Goal: Task Accomplishment & Management: Complete application form

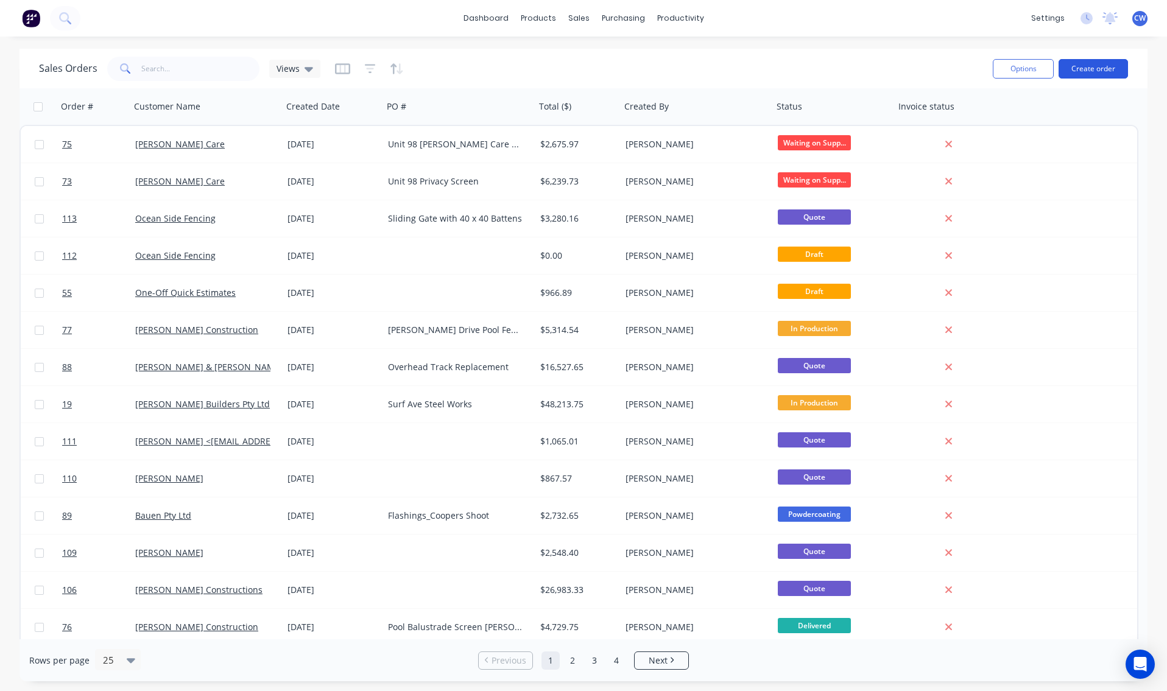
click at [1097, 66] on button "Create order" at bounding box center [1092, 68] width 69 height 19
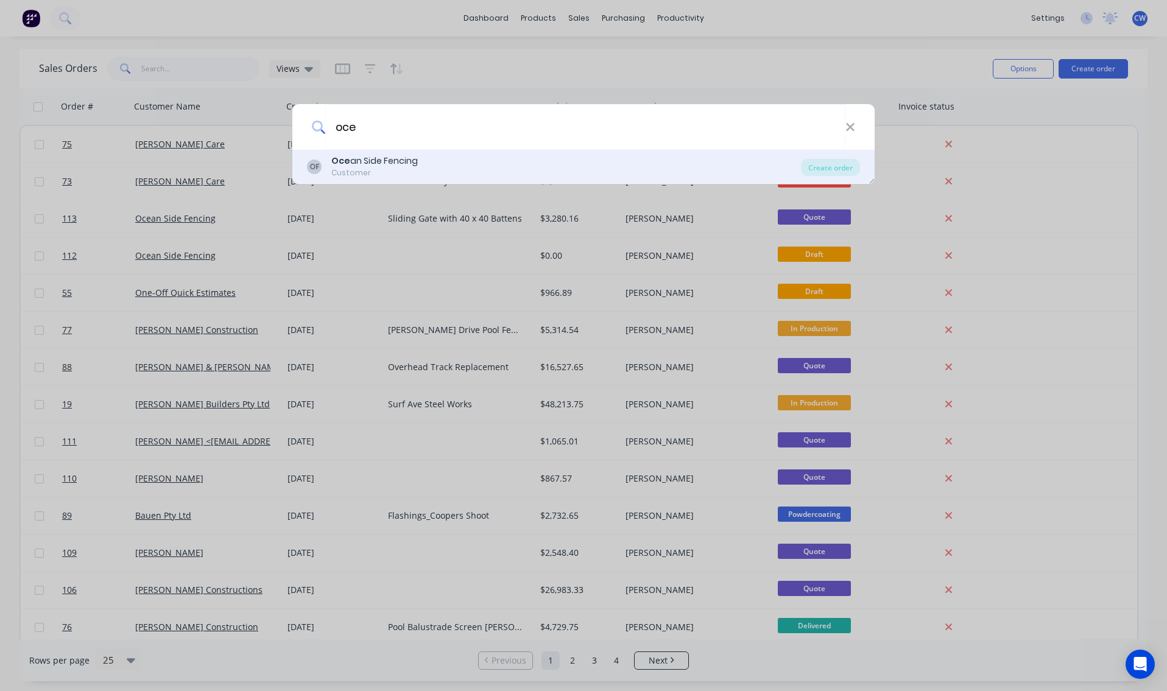
type input "oce"
click at [373, 164] on div "Oce an Side Fencing" at bounding box center [374, 161] width 86 height 13
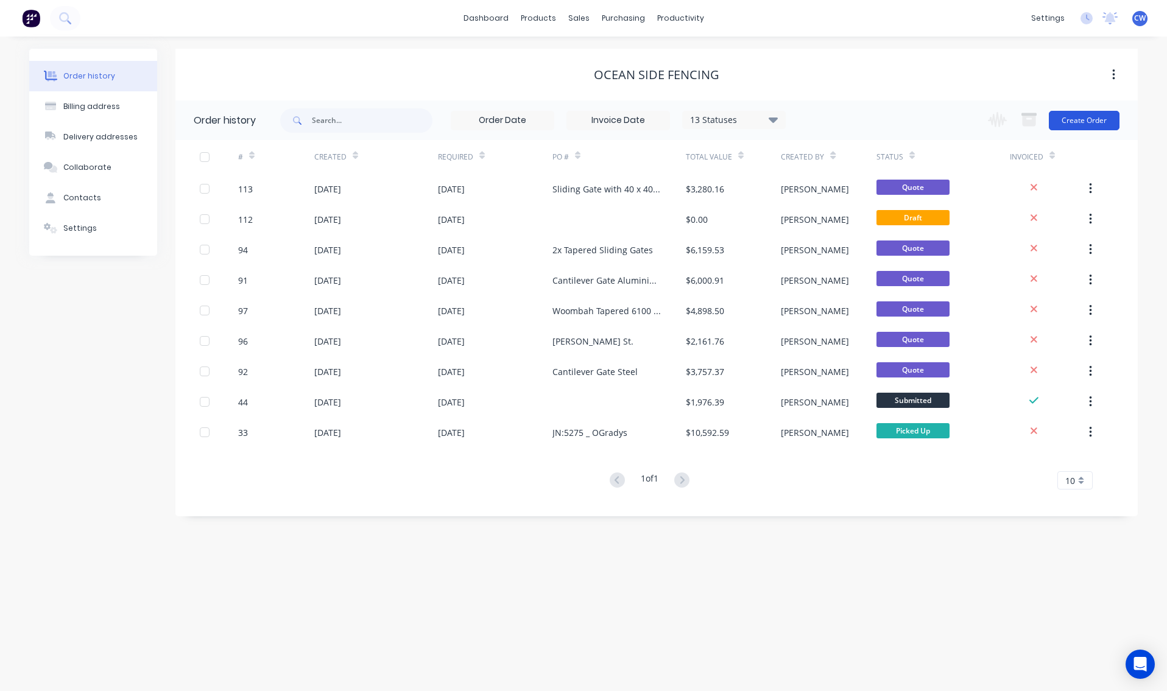
click at [1093, 121] on button "Create Order" at bounding box center [1084, 120] width 71 height 19
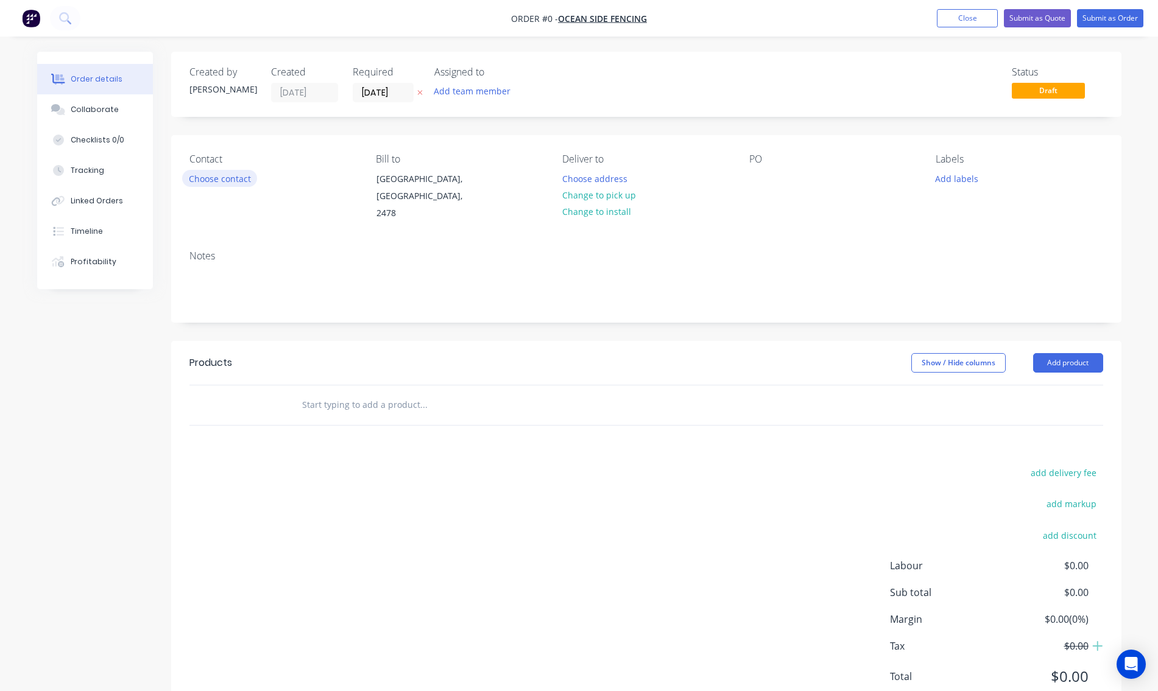
click at [208, 178] on button "Choose contact" at bounding box center [219, 178] width 75 height 16
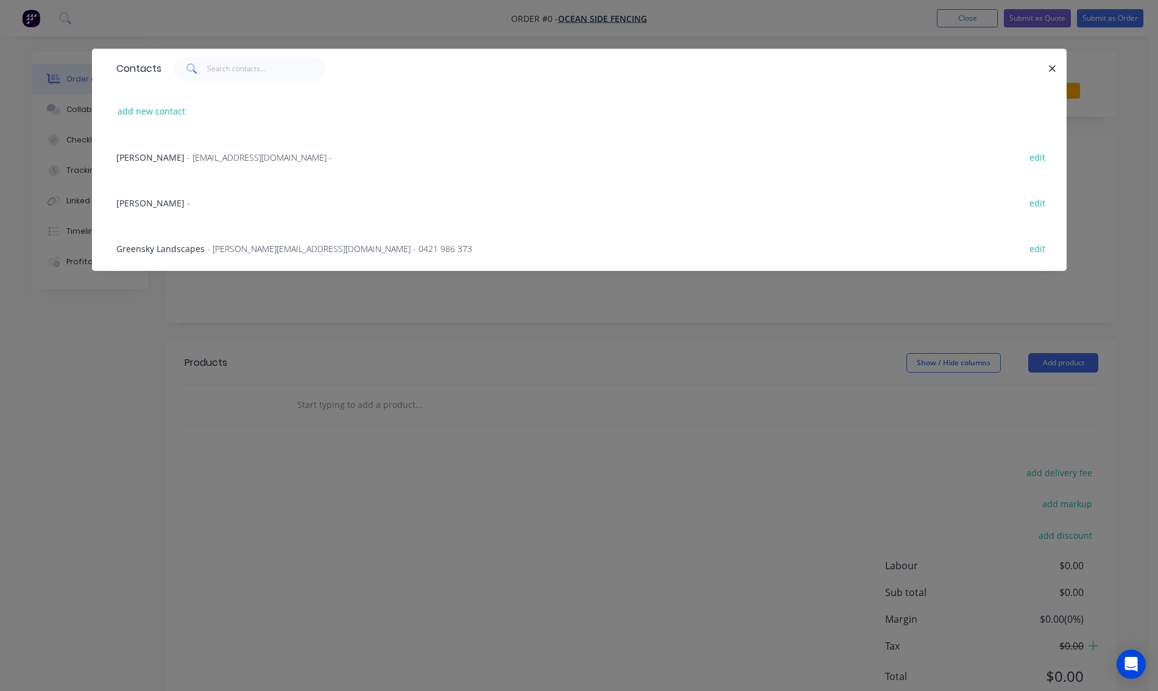
click at [134, 205] on span "[PERSON_NAME]" at bounding box center [150, 203] width 68 height 12
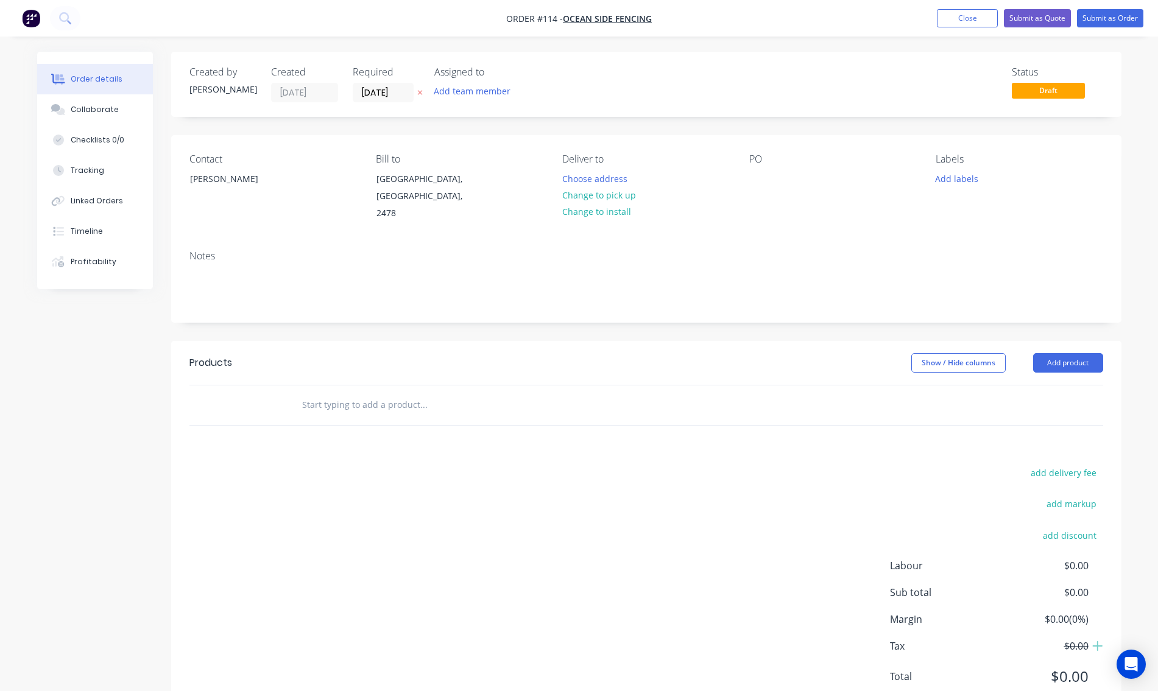
click at [745, 181] on div "Contact [PERSON_NAME] to [GEOGRAPHIC_DATA], [GEOGRAPHIC_DATA], 2478 Deliver to …" at bounding box center [646, 187] width 950 height 105
click at [750, 176] on div at bounding box center [758, 179] width 19 height 18
click at [837, 241] on div "Notes" at bounding box center [646, 282] width 950 height 82
click at [816, 241] on div "Notes" at bounding box center [646, 282] width 950 height 82
click at [1068, 353] on button "Add product" at bounding box center [1068, 362] width 70 height 19
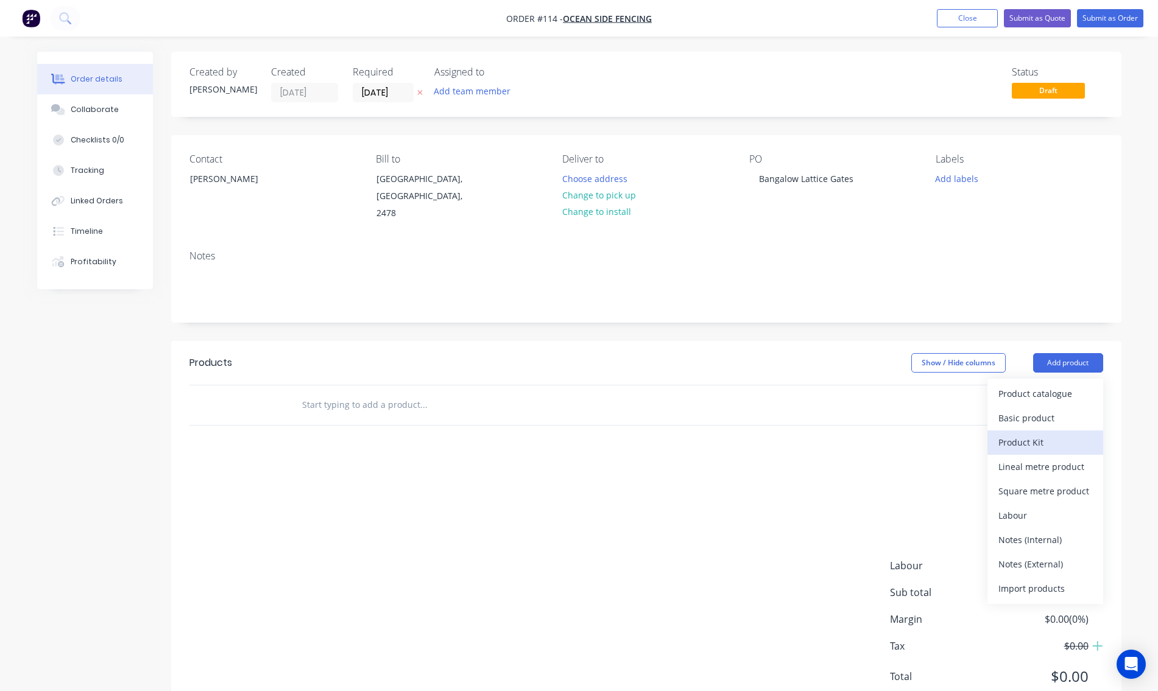
click at [1038, 434] on div "Product Kit" at bounding box center [1045, 443] width 94 height 18
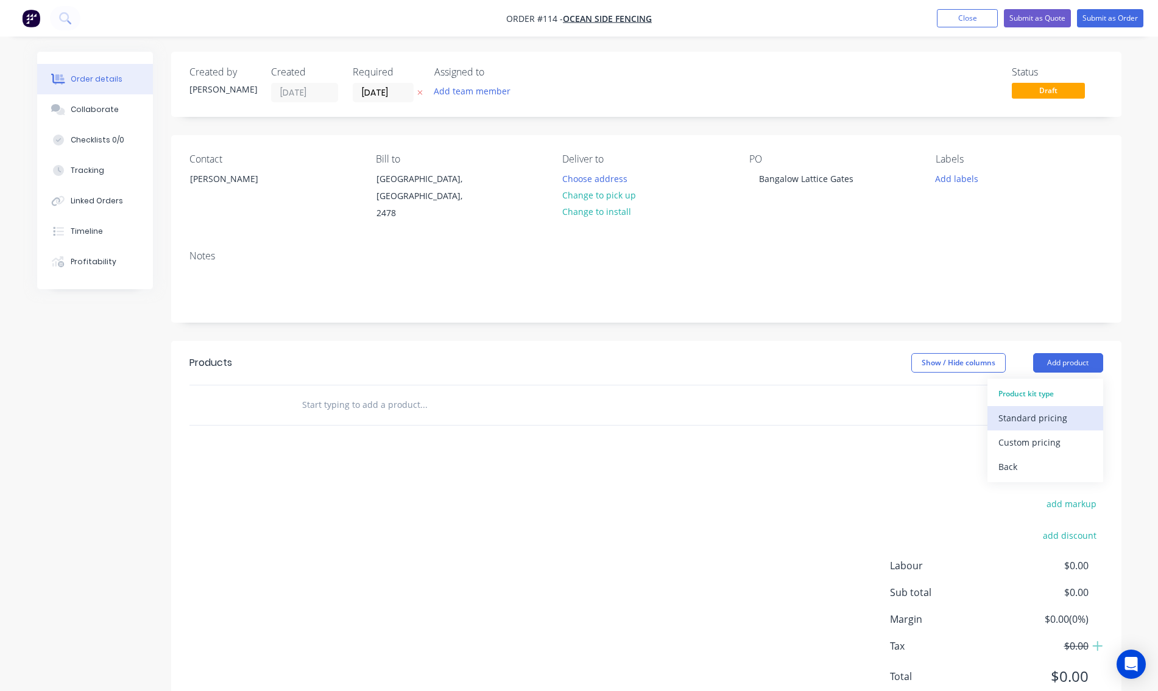
click at [1043, 409] on div "Standard pricing" at bounding box center [1045, 418] width 94 height 18
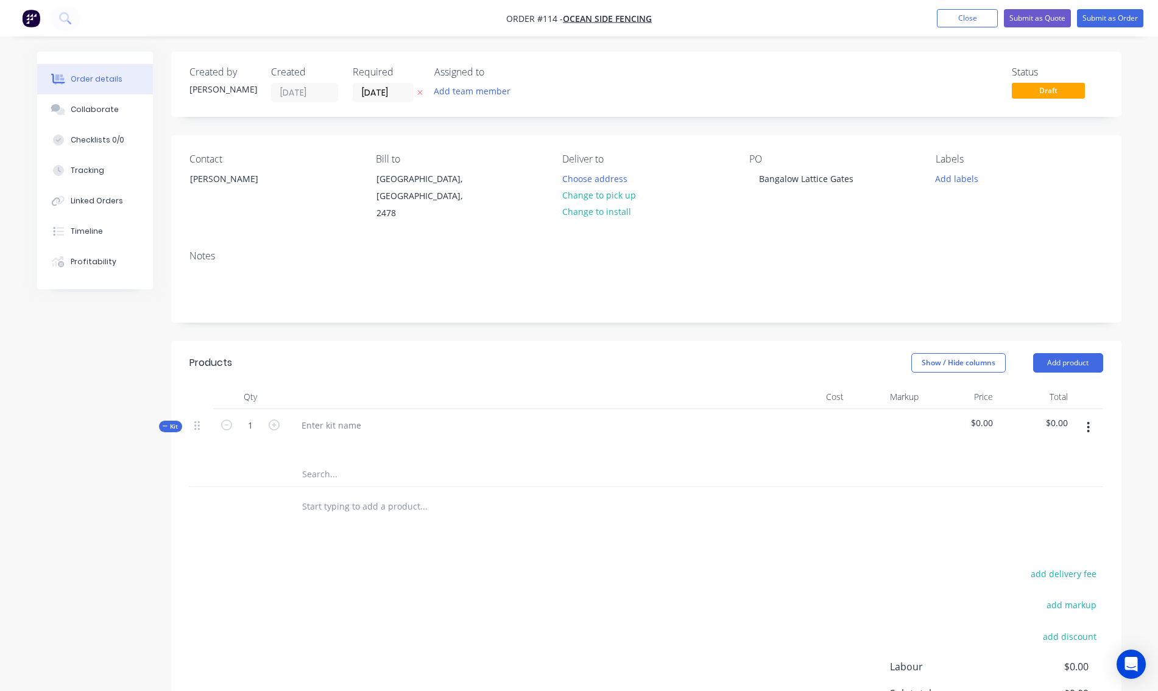
click at [1087, 421] on icon "button" at bounding box center [1087, 427] width 3 height 13
click at [1030, 475] on div "Add product to kit" at bounding box center [1045, 484] width 94 height 18
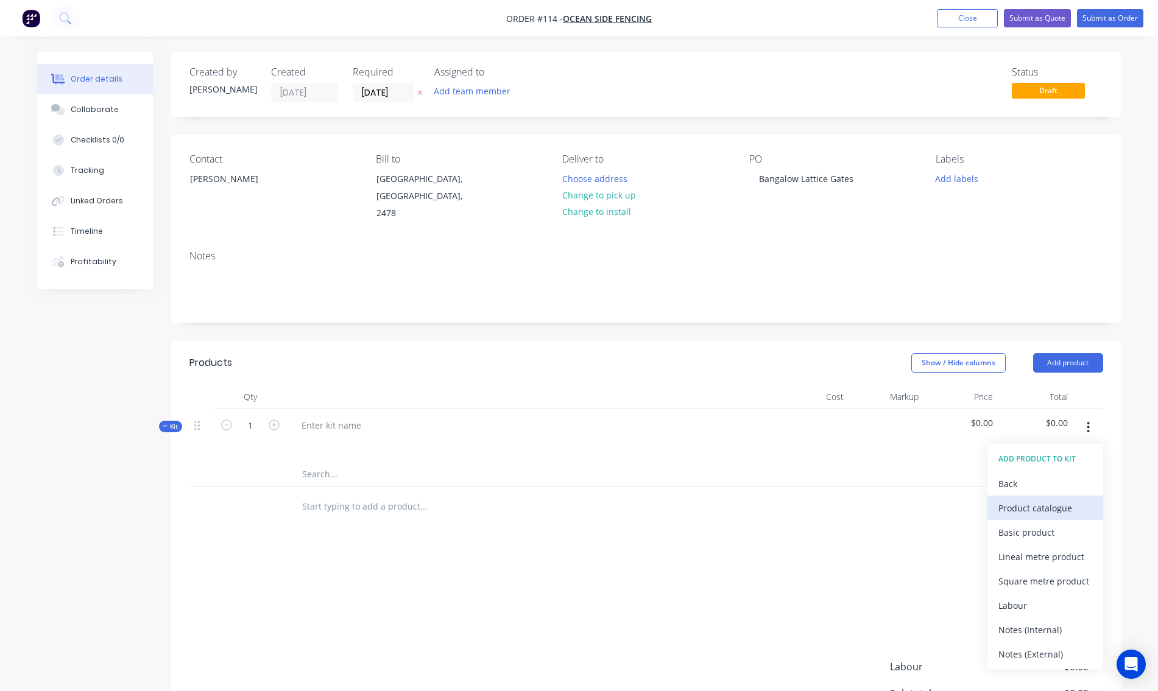
click at [1027, 499] on div "Product catalogue" at bounding box center [1045, 508] width 94 height 18
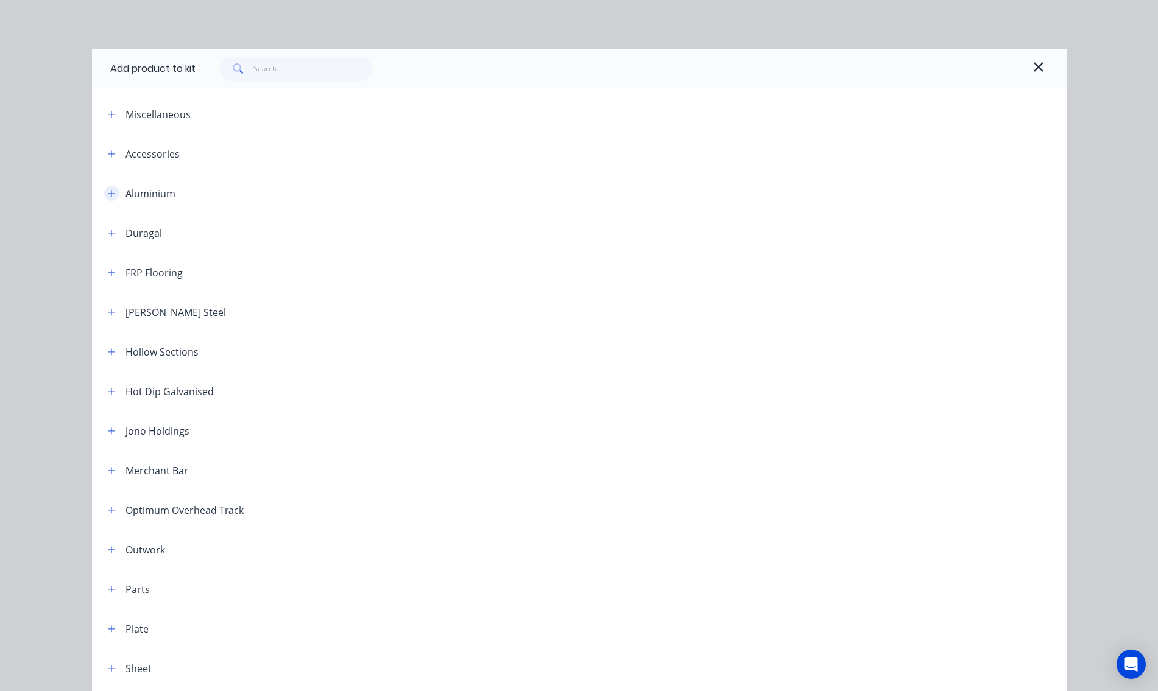
click at [108, 195] on icon "button" at bounding box center [111, 193] width 7 height 9
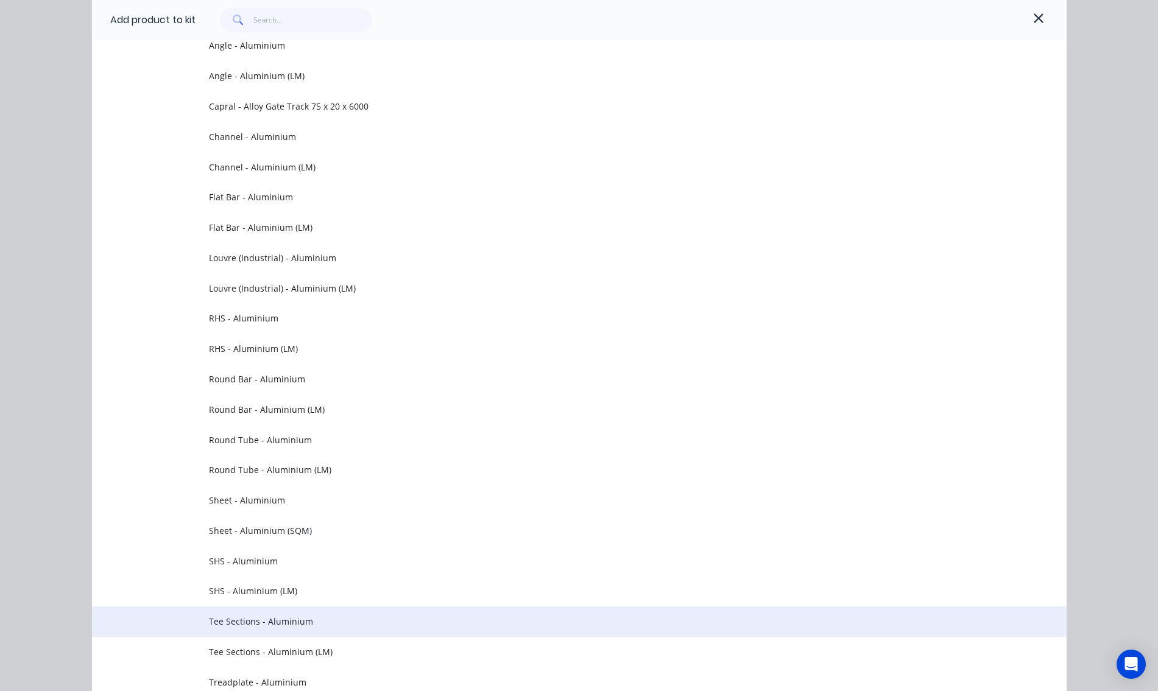
scroll to position [305, 0]
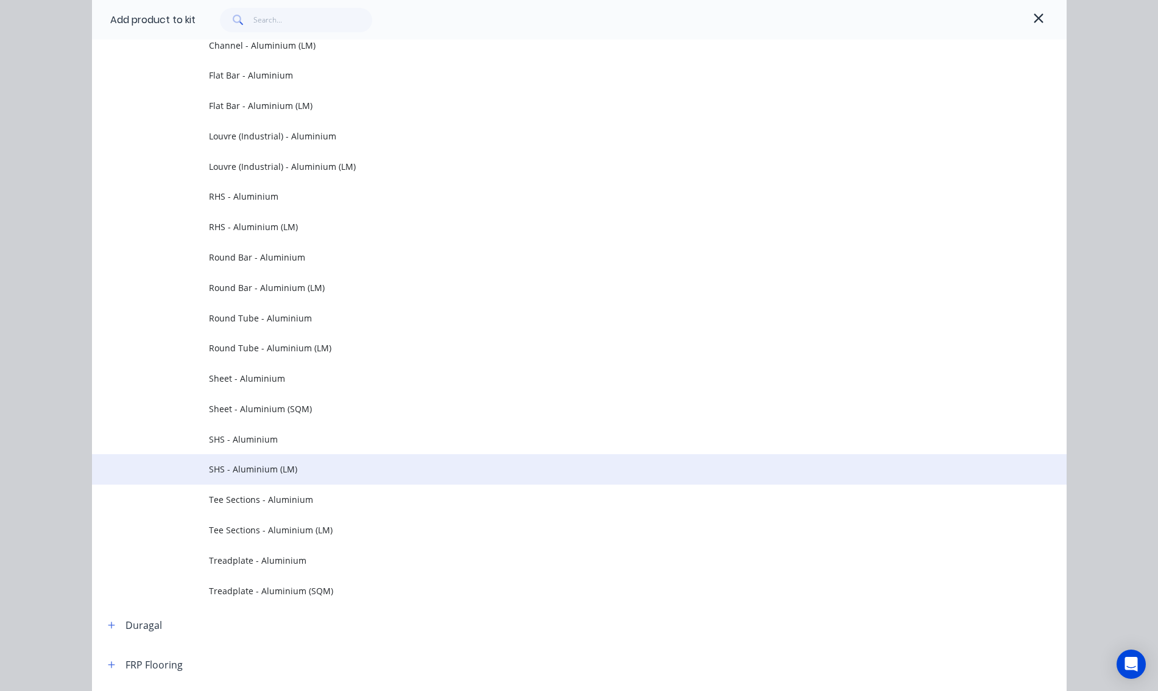
click at [241, 471] on span "SHS - Aluminium (LM)" at bounding box center [552, 469] width 686 height 13
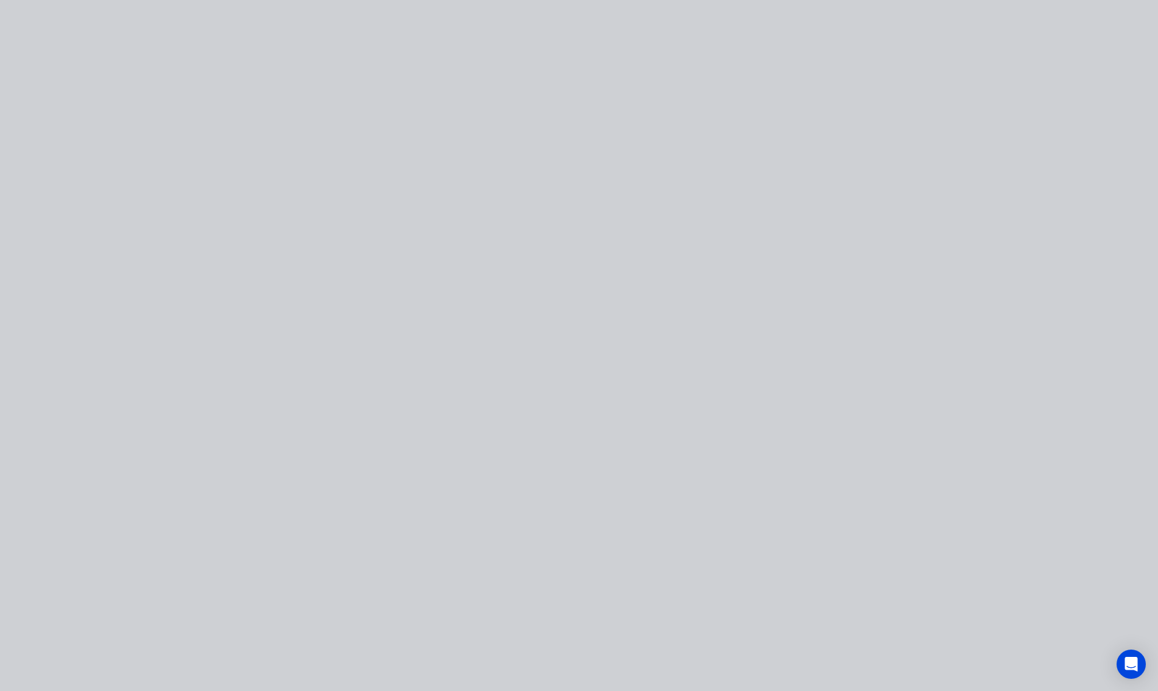
scroll to position [0, 0]
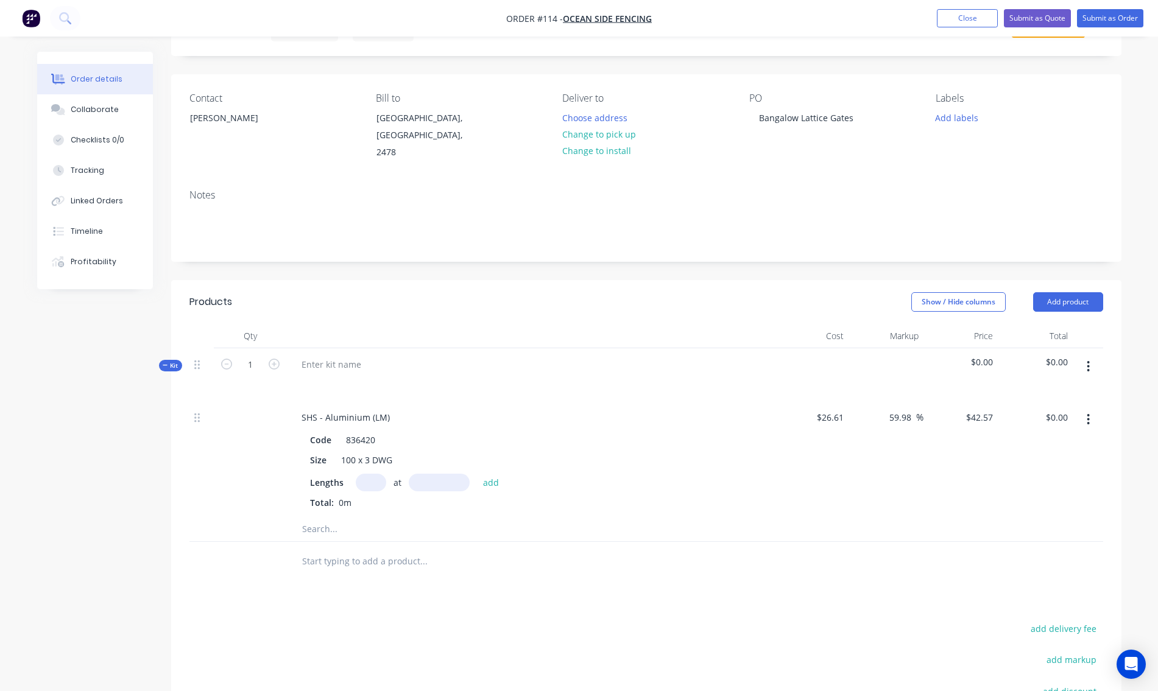
click at [368, 474] on input "text" at bounding box center [371, 483] width 30 height 18
type input "1"
click at [434, 474] on input "text" at bounding box center [439, 483] width 61 height 18
type input "6500mm"
click at [491, 474] on button "add" at bounding box center [491, 482] width 29 height 16
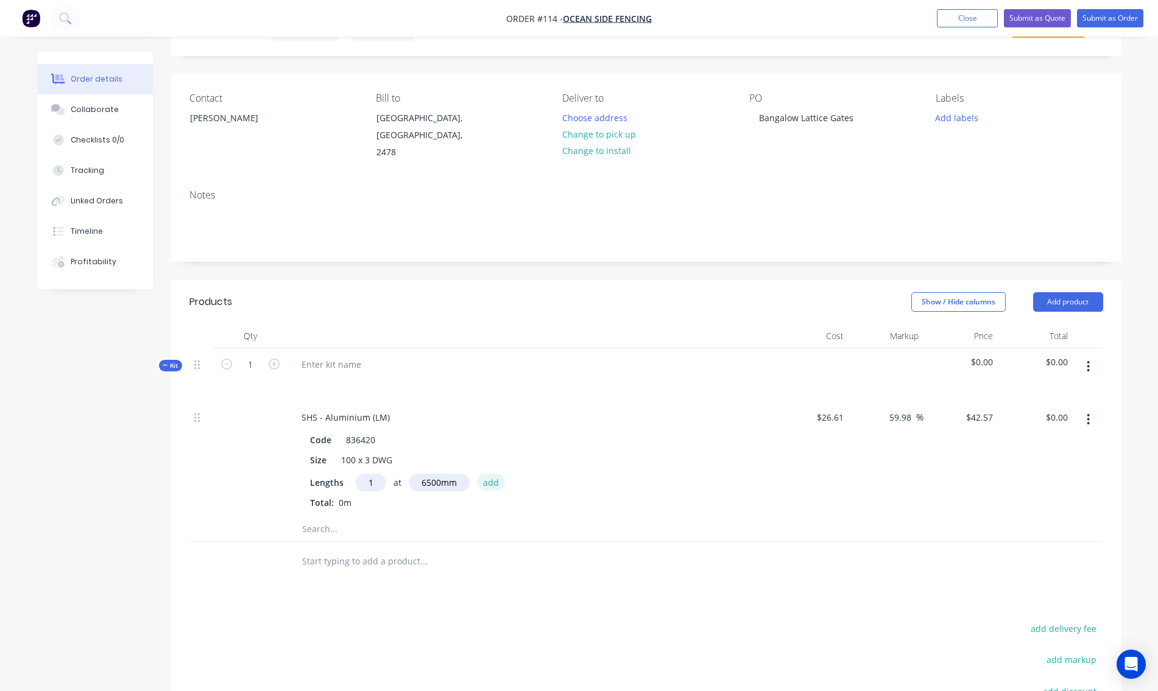
type input "$276.71"
click at [1090, 360] on icon "button" at bounding box center [1087, 366] width 3 height 13
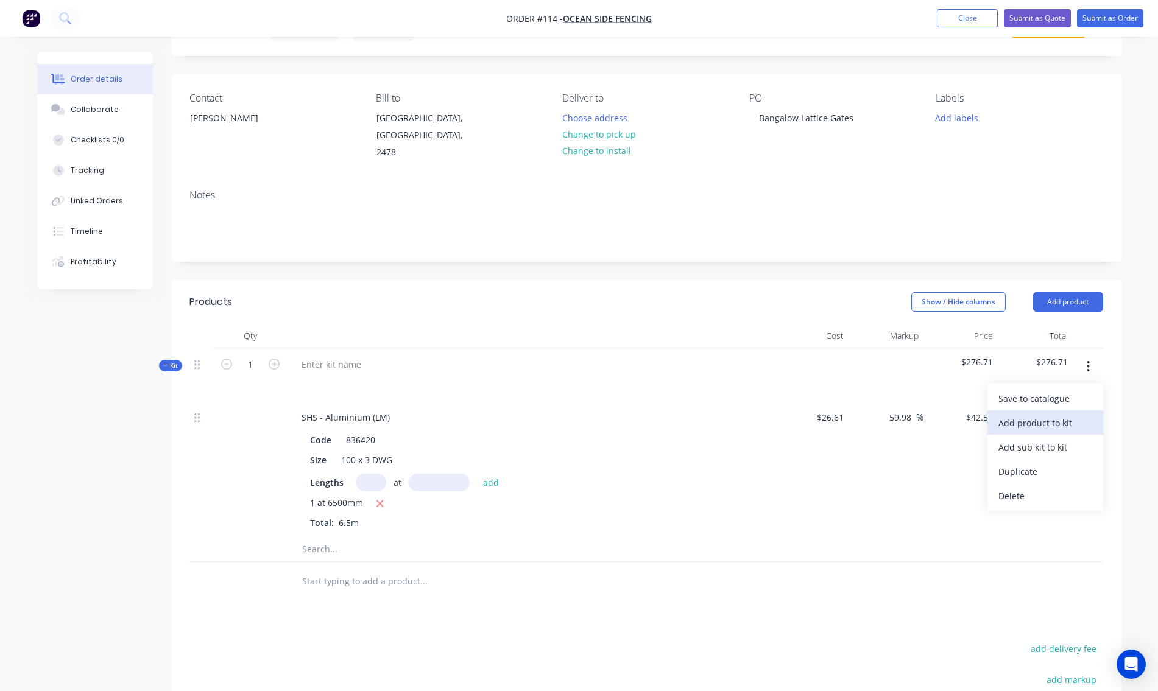
click at [1038, 414] on div "Add product to kit" at bounding box center [1045, 423] width 94 height 18
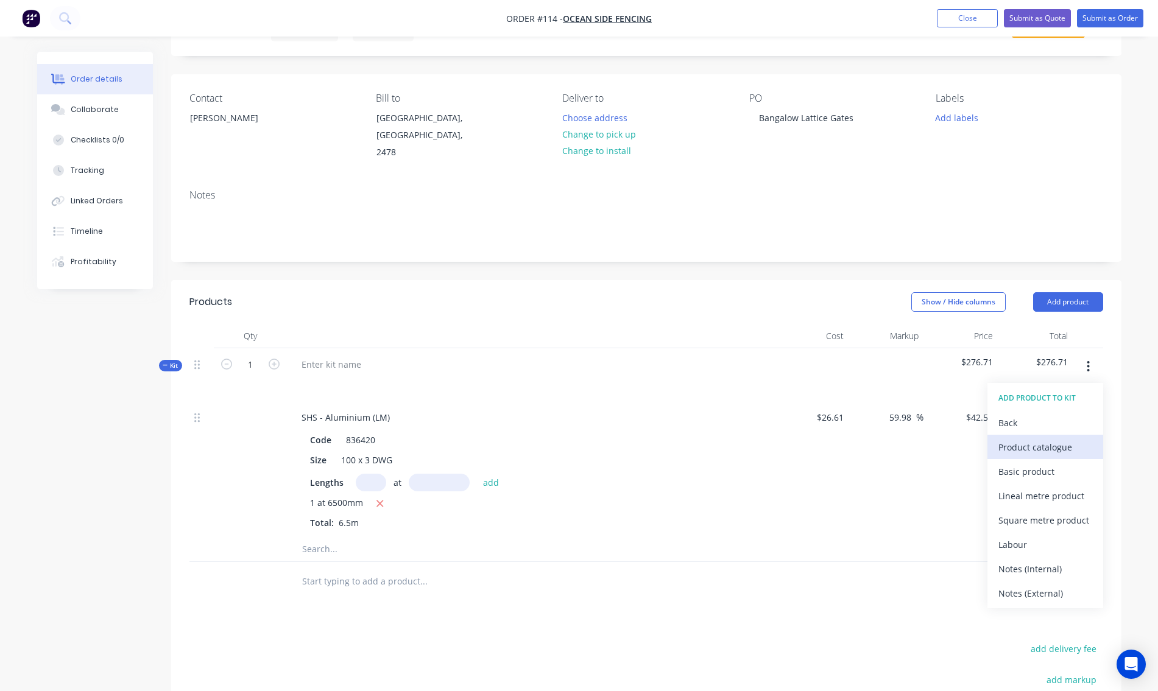
click at [1026, 438] on div "Product catalogue" at bounding box center [1045, 447] width 94 height 18
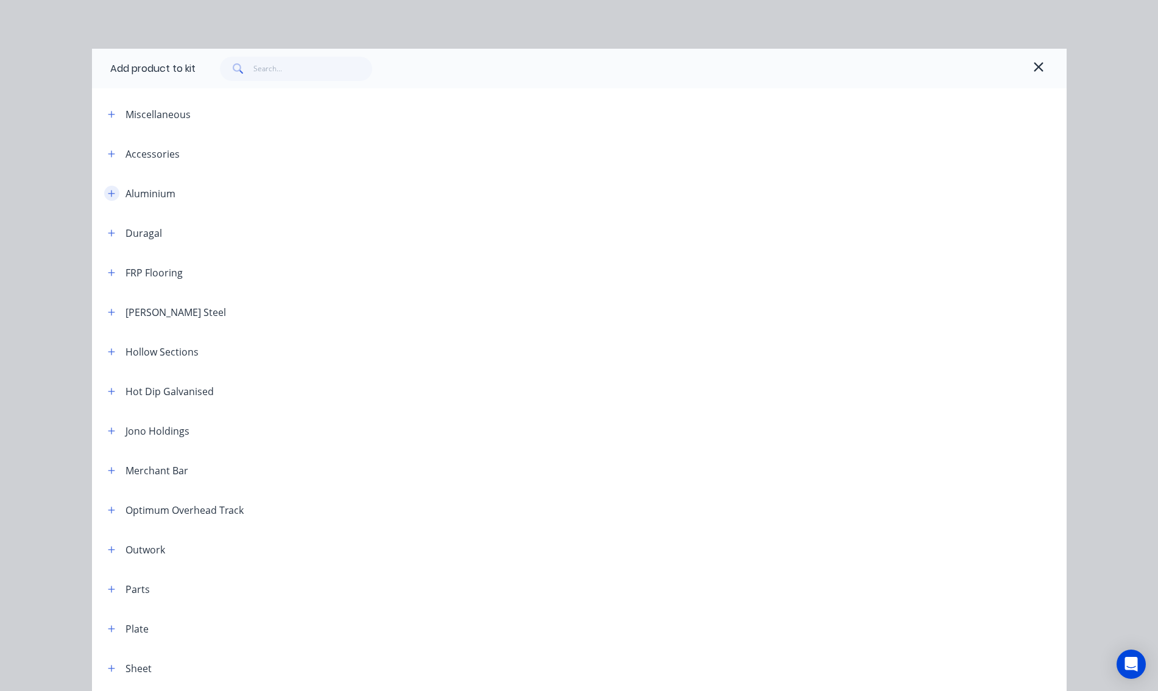
click at [109, 192] on icon "button" at bounding box center [111, 193] width 7 height 9
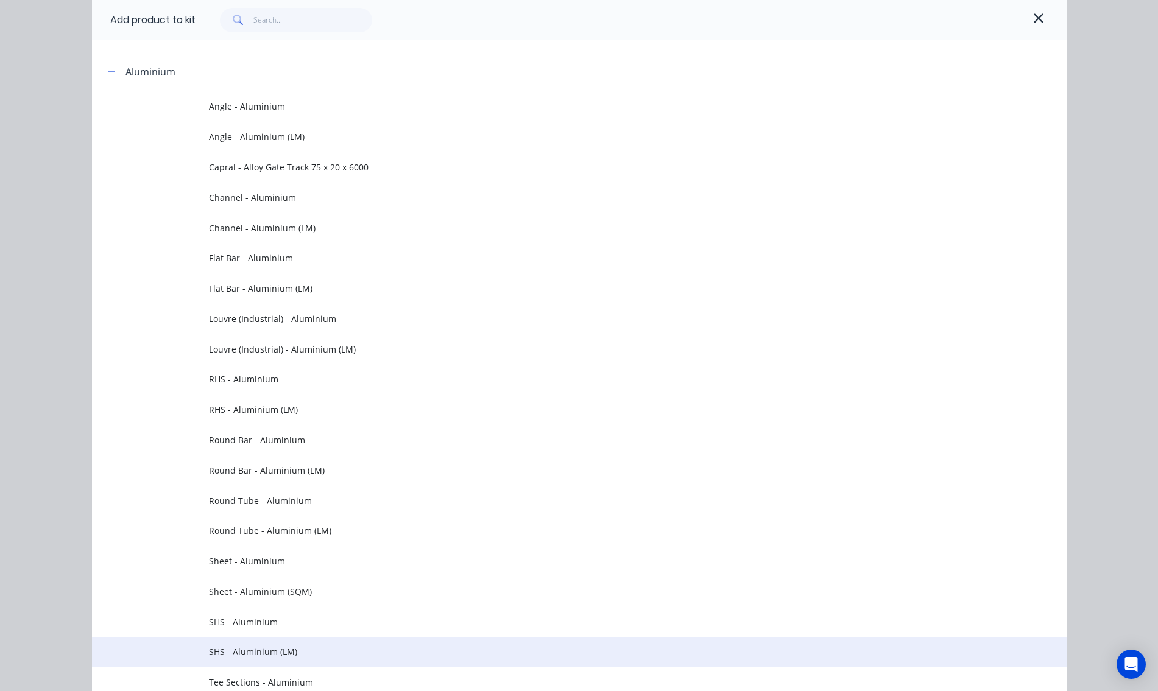
scroll to position [244, 0]
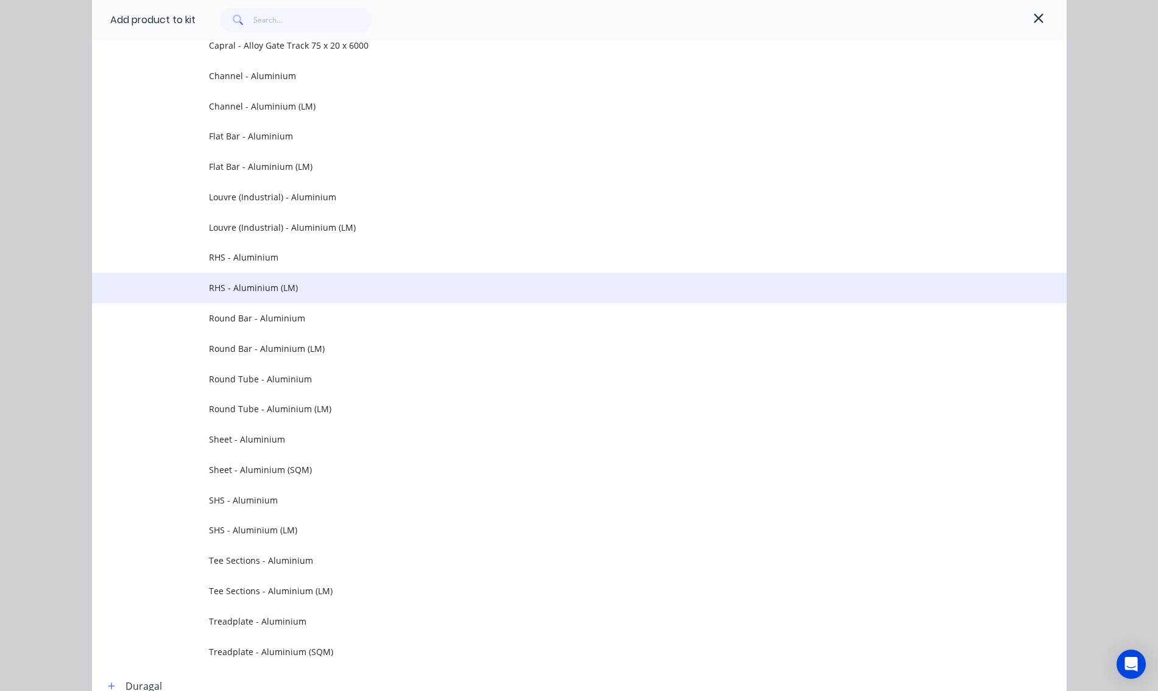
click at [268, 286] on span "RHS - Aluminium (LM)" at bounding box center [552, 287] width 686 height 13
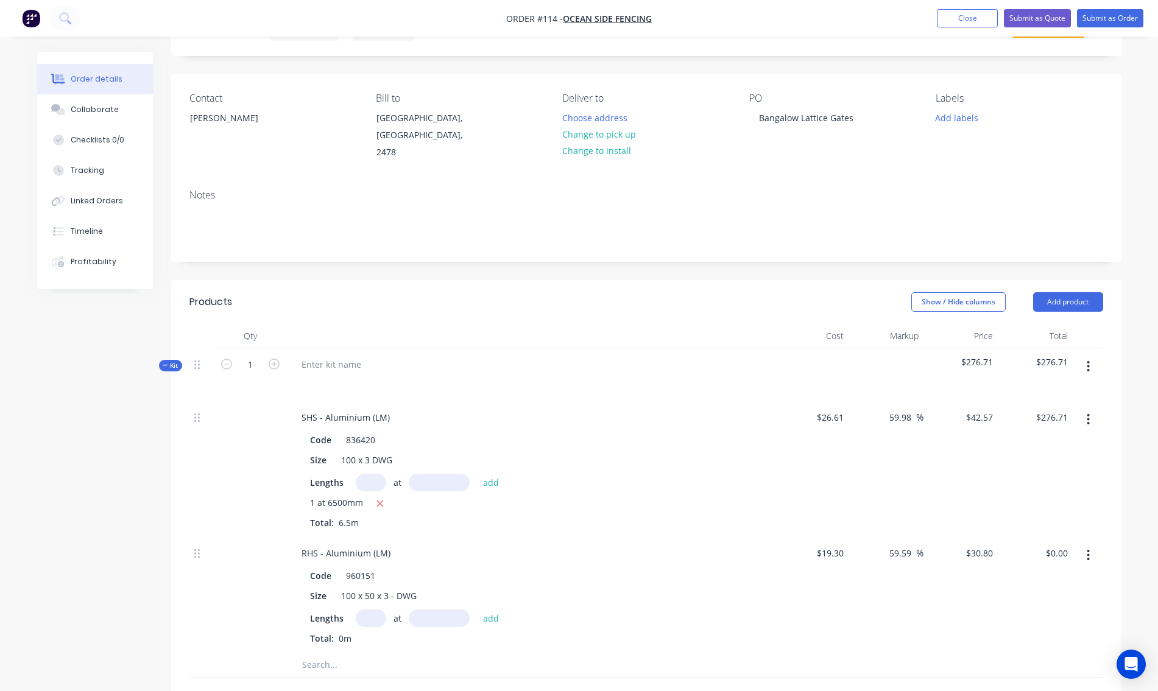
click at [370, 610] on input "text" at bounding box center [371, 619] width 30 height 18
click at [368, 610] on input "text" at bounding box center [371, 619] width 30 height 18
type input "3"
click at [438, 610] on input "text" at bounding box center [439, 619] width 61 height 18
type input "6500mm"
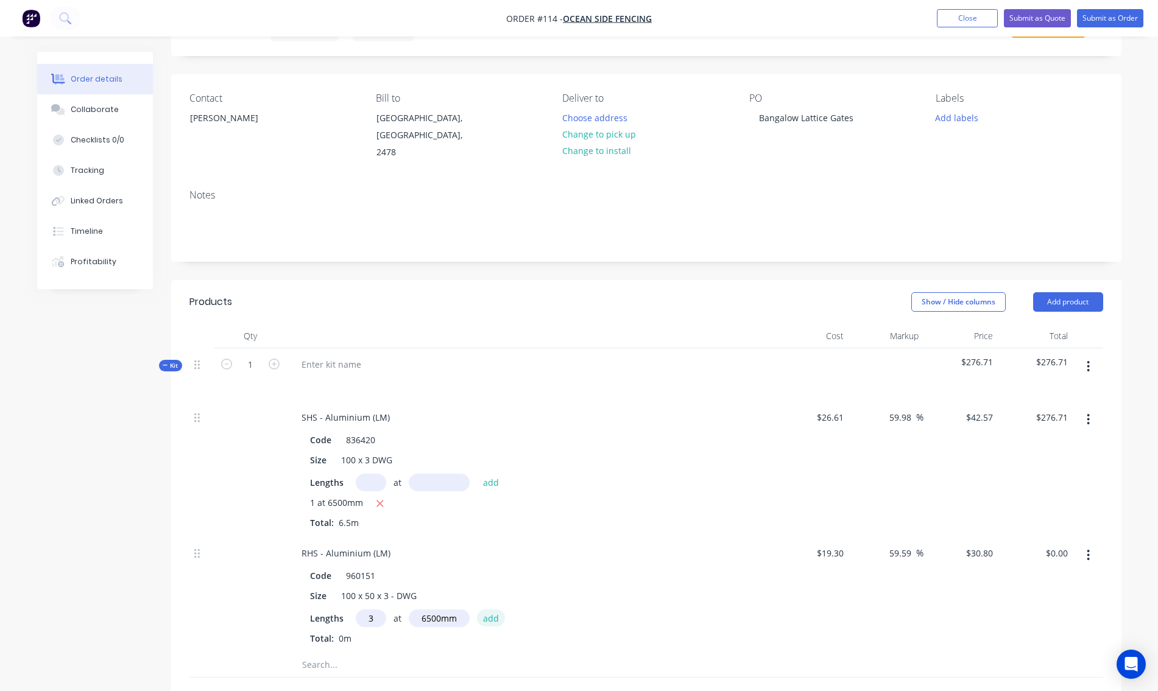
click at [487, 610] on button "add" at bounding box center [491, 618] width 29 height 16
type input "$600.60"
click at [1072, 292] on button "Add product" at bounding box center [1068, 301] width 70 height 19
click at [1135, 342] on div "Order details Collaborate Checklists 0/0 Tracking Linked Orders Timeline Profit…" at bounding box center [579, 493] width 1158 height 1109
click at [1086, 360] on icon "button" at bounding box center [1087, 366] width 3 height 13
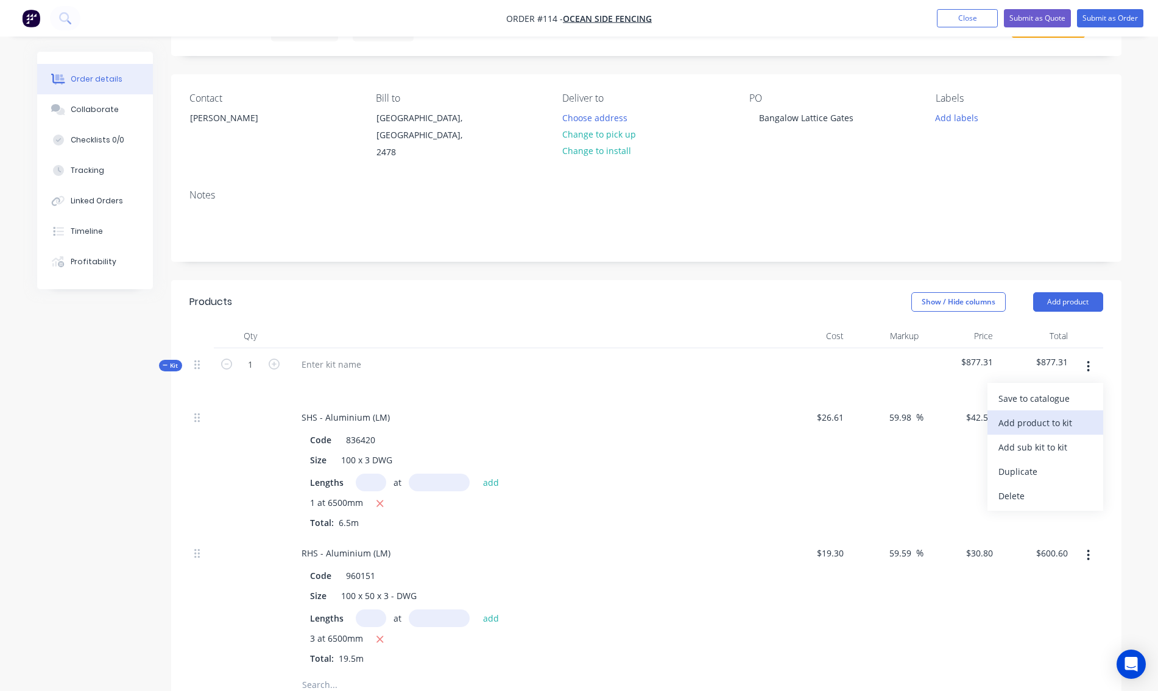
click at [1056, 414] on div "Add product to kit" at bounding box center [1045, 423] width 94 height 18
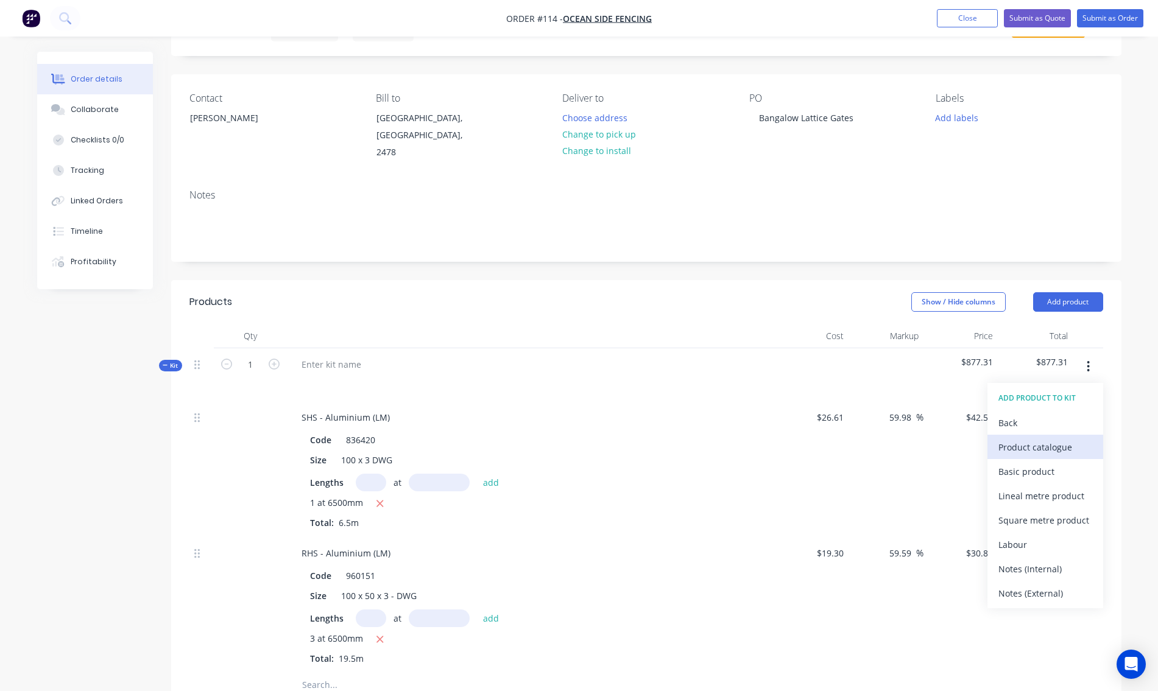
click at [1037, 438] on div "Product catalogue" at bounding box center [1045, 447] width 94 height 18
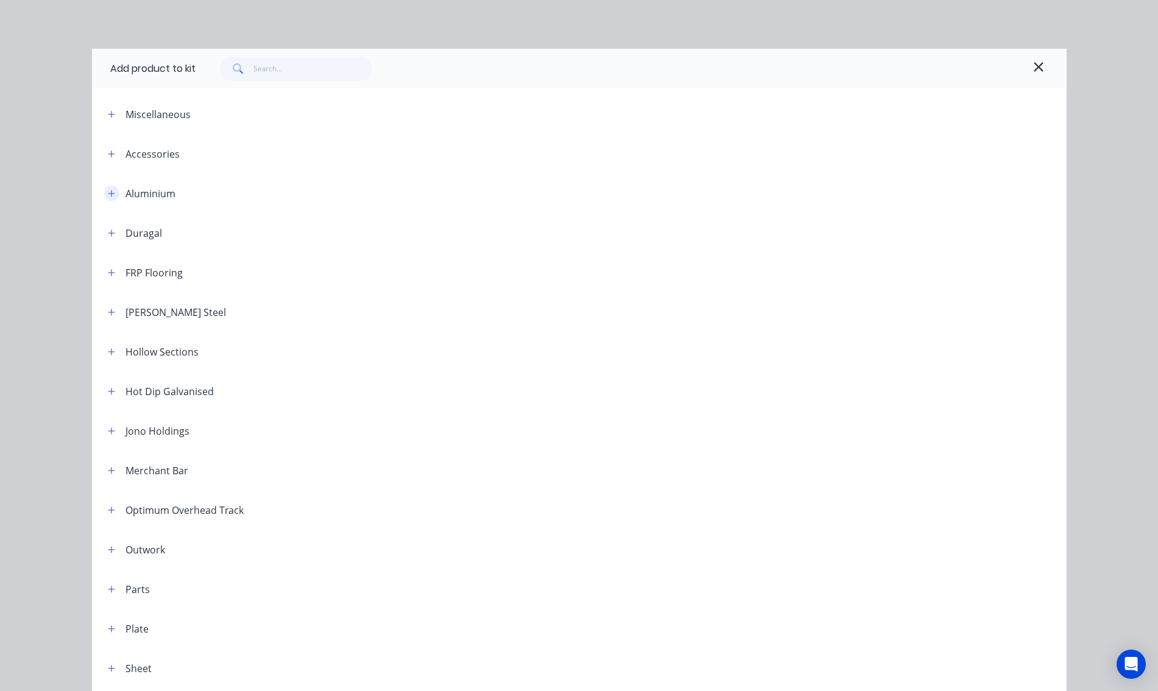
click at [110, 197] on icon "button" at bounding box center [111, 193] width 7 height 9
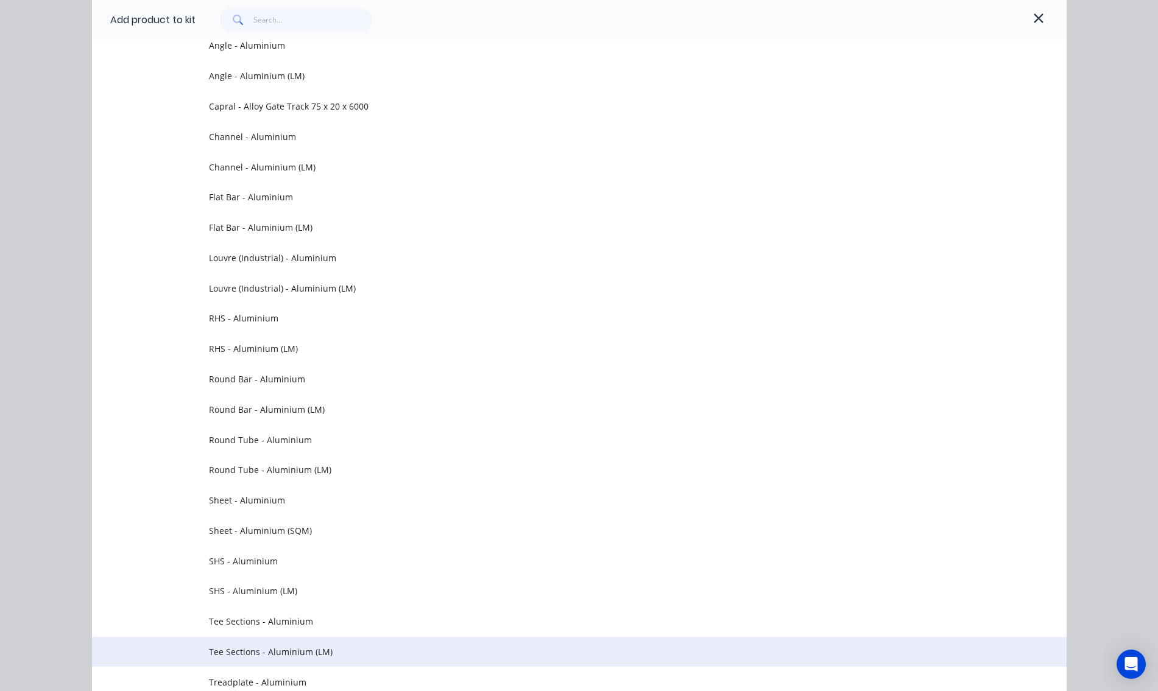
scroll to position [305, 0]
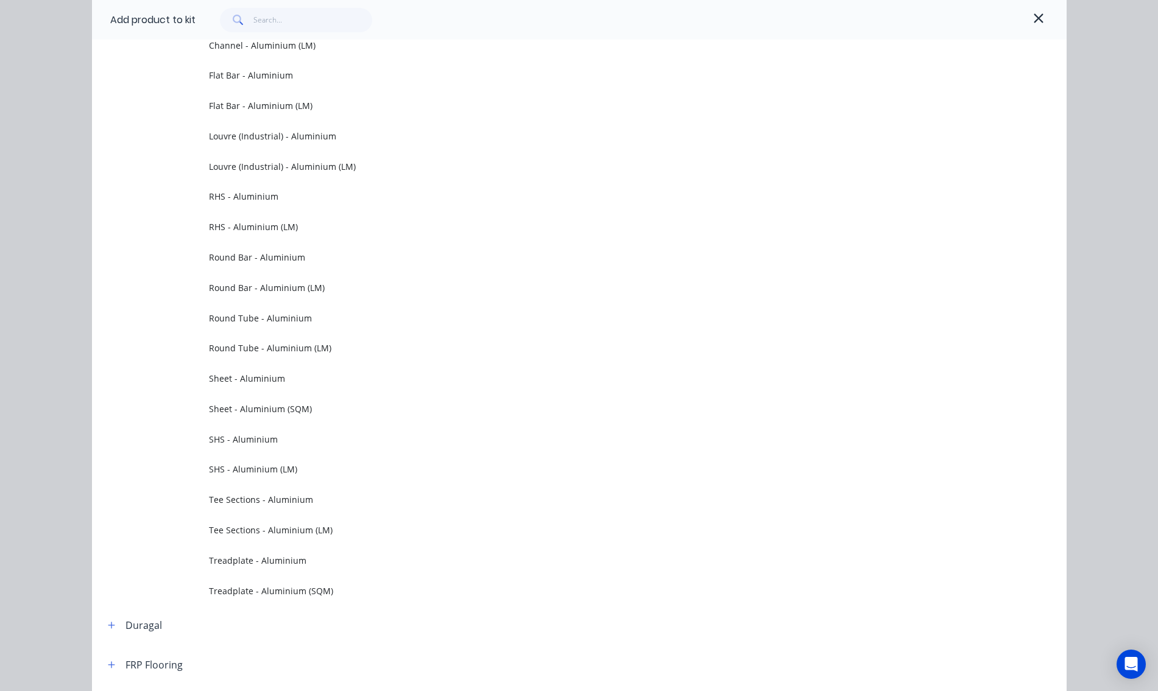
click at [293, 463] on span "SHS - Aluminium (LM)" at bounding box center [552, 469] width 686 height 13
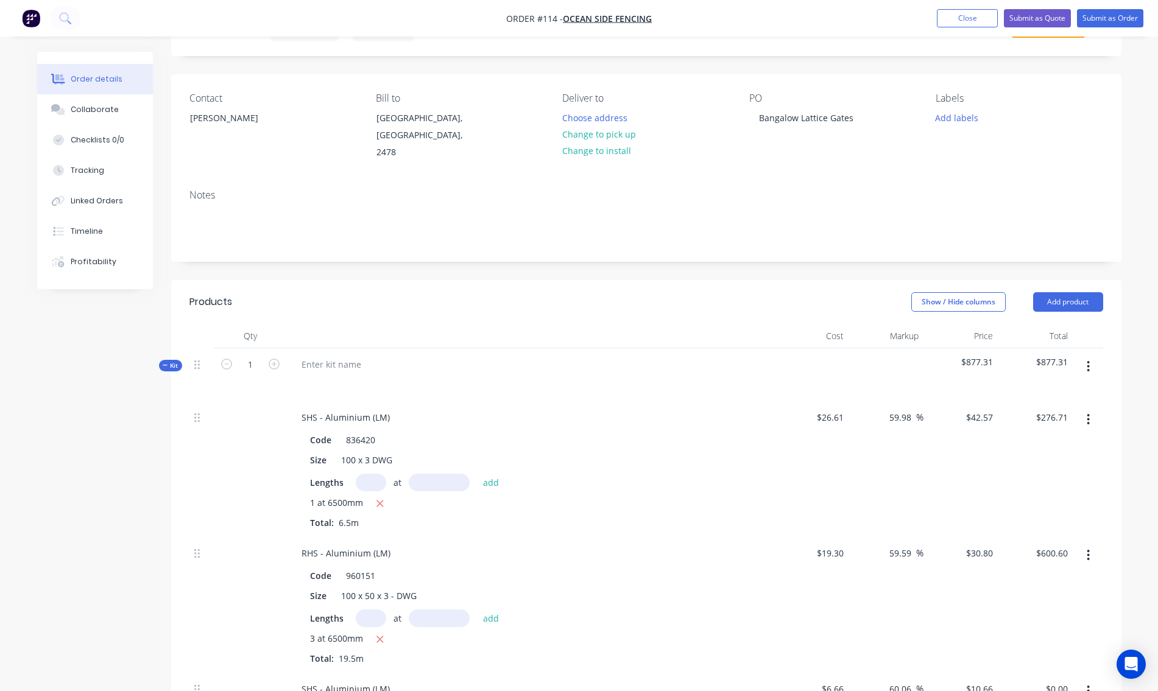
scroll to position [183, 0]
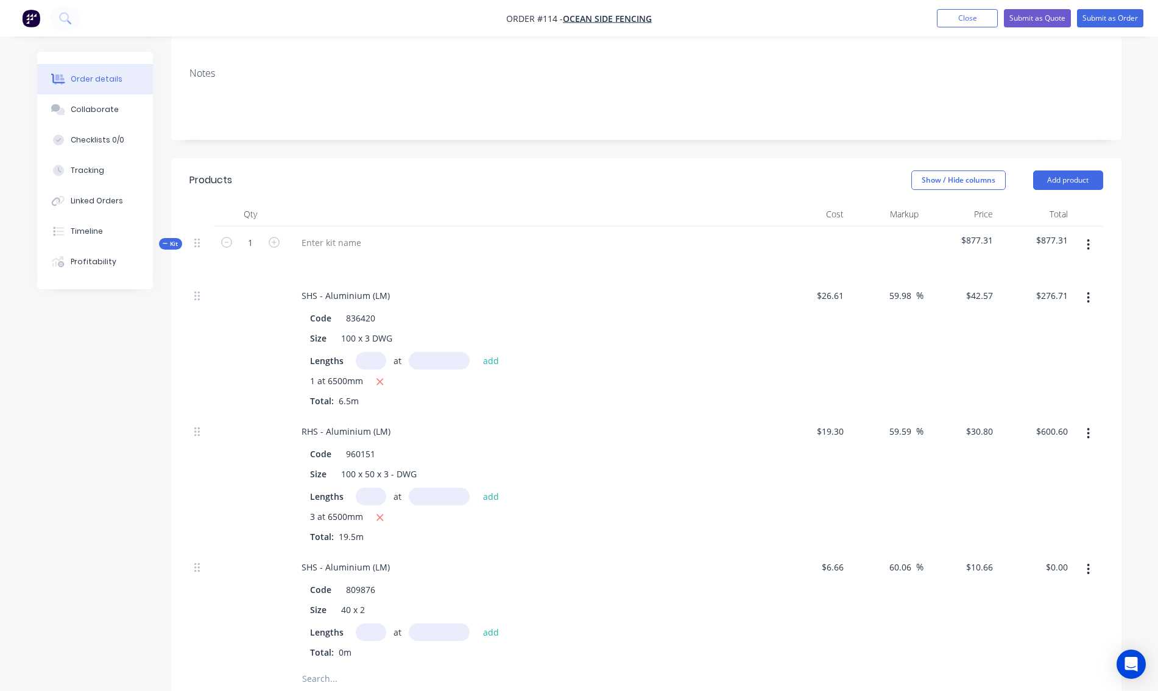
click at [370, 625] on input "text" at bounding box center [371, 633] width 30 height 18
type input "10"
click at [431, 624] on input "text" at bounding box center [439, 633] width 61 height 18
type input "6500"
click at [477, 624] on button "add" at bounding box center [491, 632] width 29 height 16
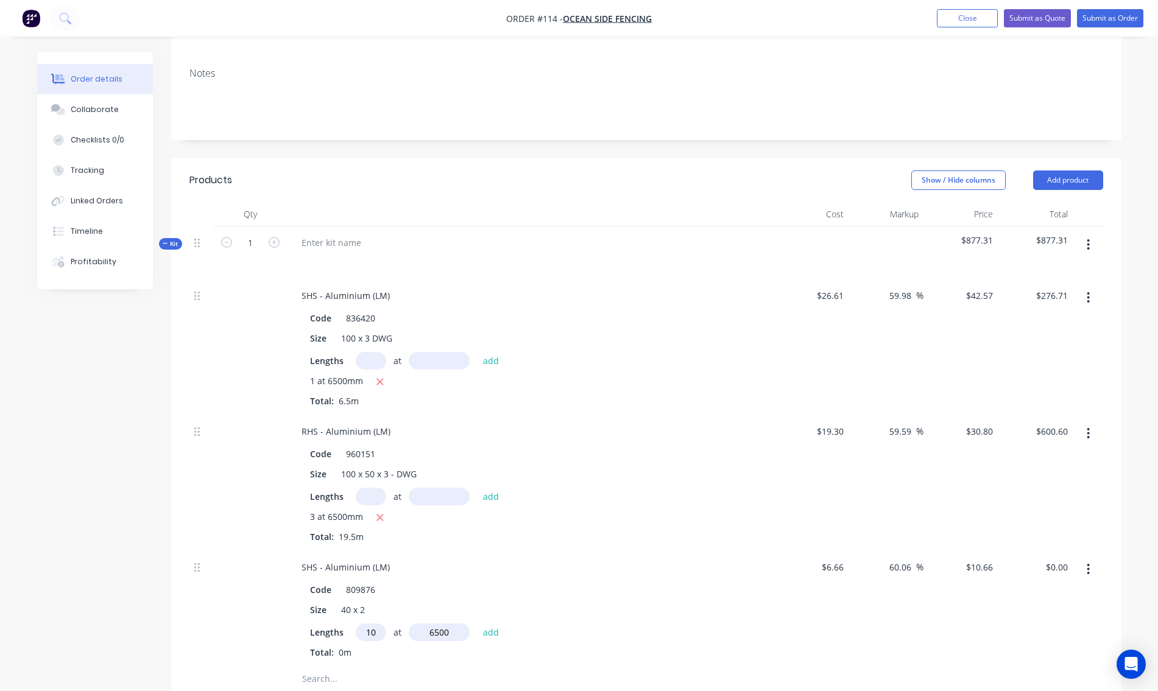
type input "$692.90"
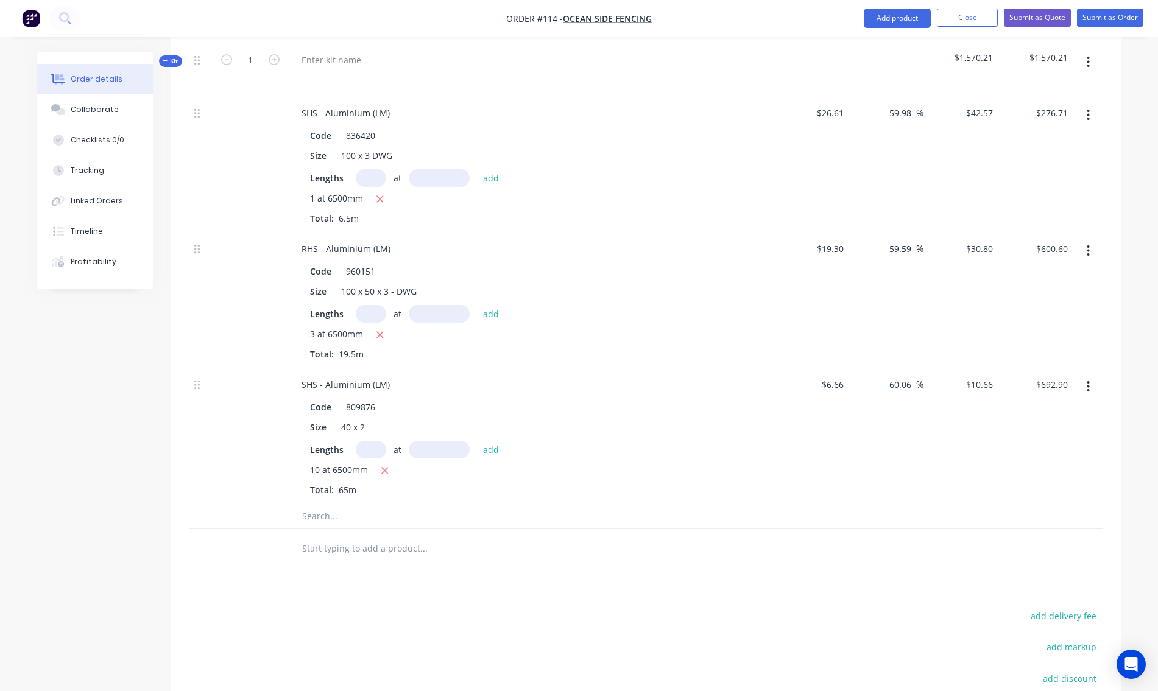
scroll to position [244, 0]
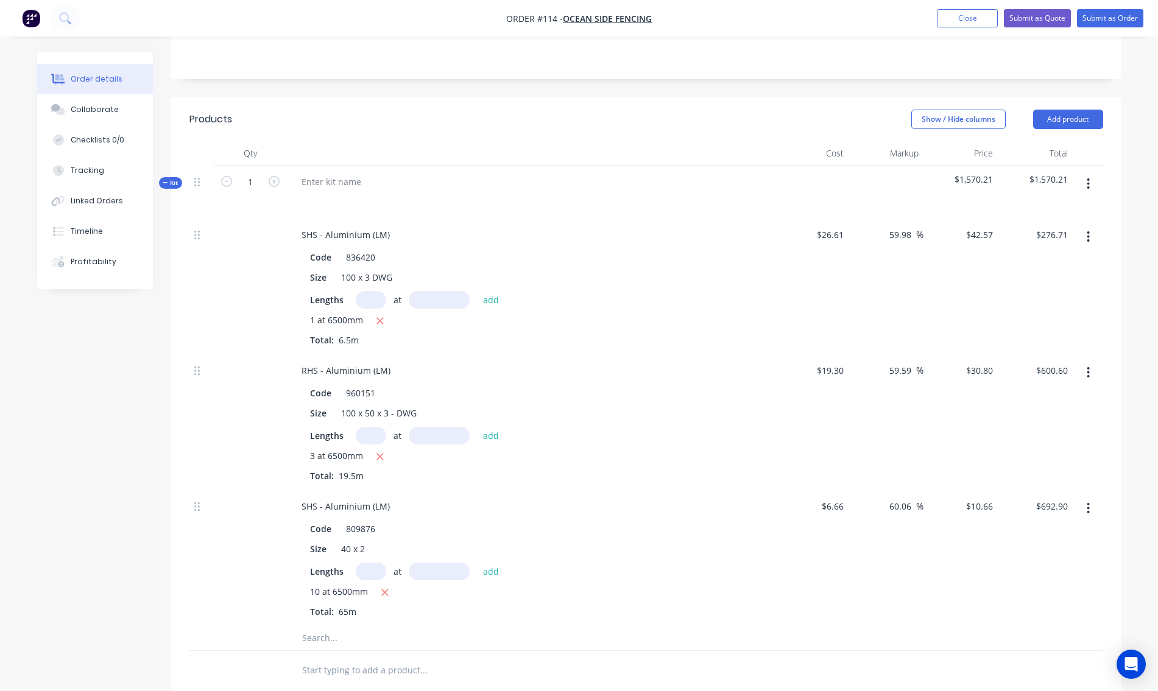
click at [1091, 173] on button "button" at bounding box center [1088, 184] width 29 height 22
click at [1069, 231] on div "Add product to kit" at bounding box center [1045, 240] width 94 height 18
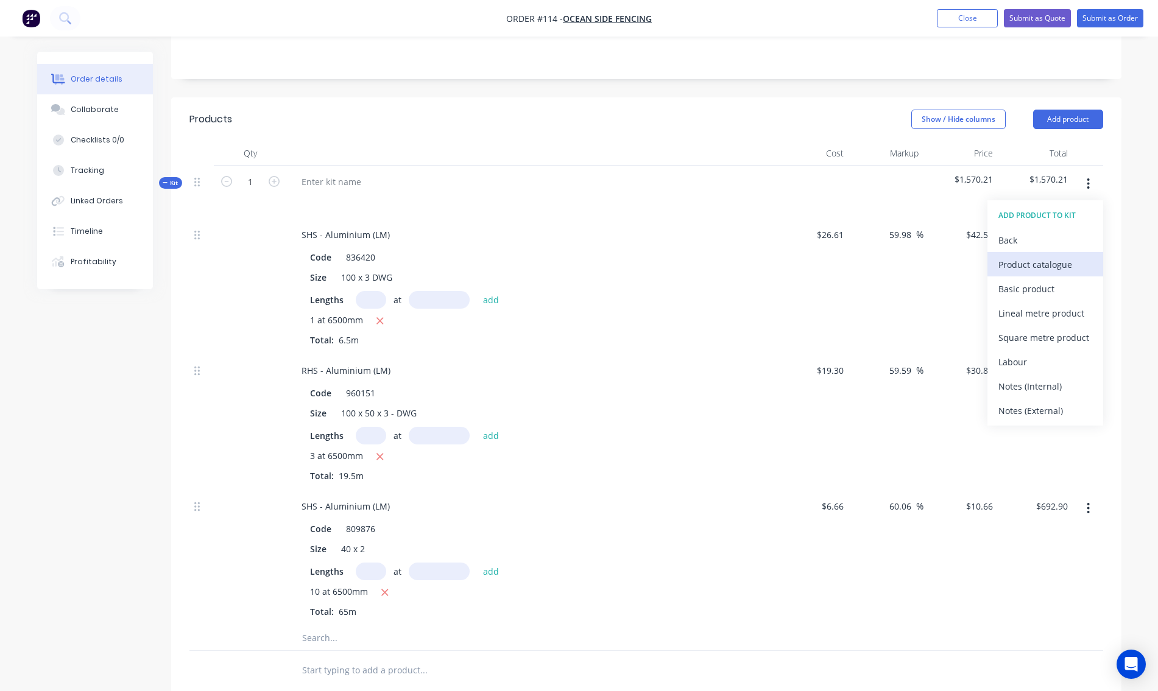
click at [1040, 256] on div "Product catalogue" at bounding box center [1045, 265] width 94 height 18
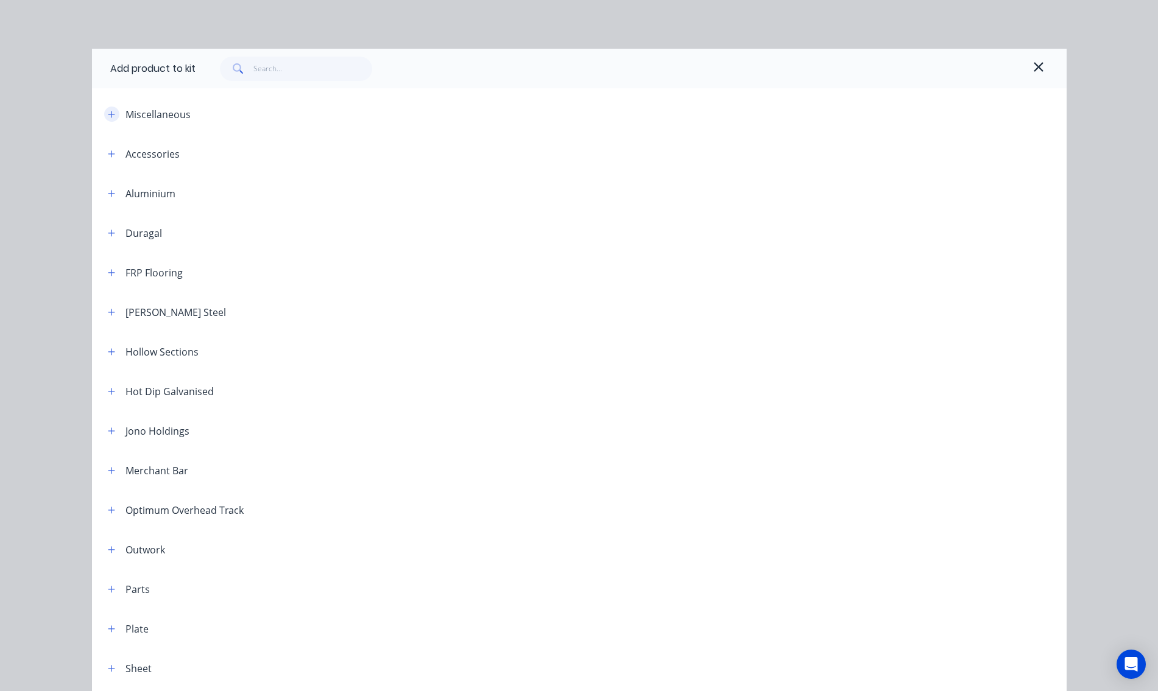
click at [108, 110] on icon "button" at bounding box center [111, 114] width 7 height 9
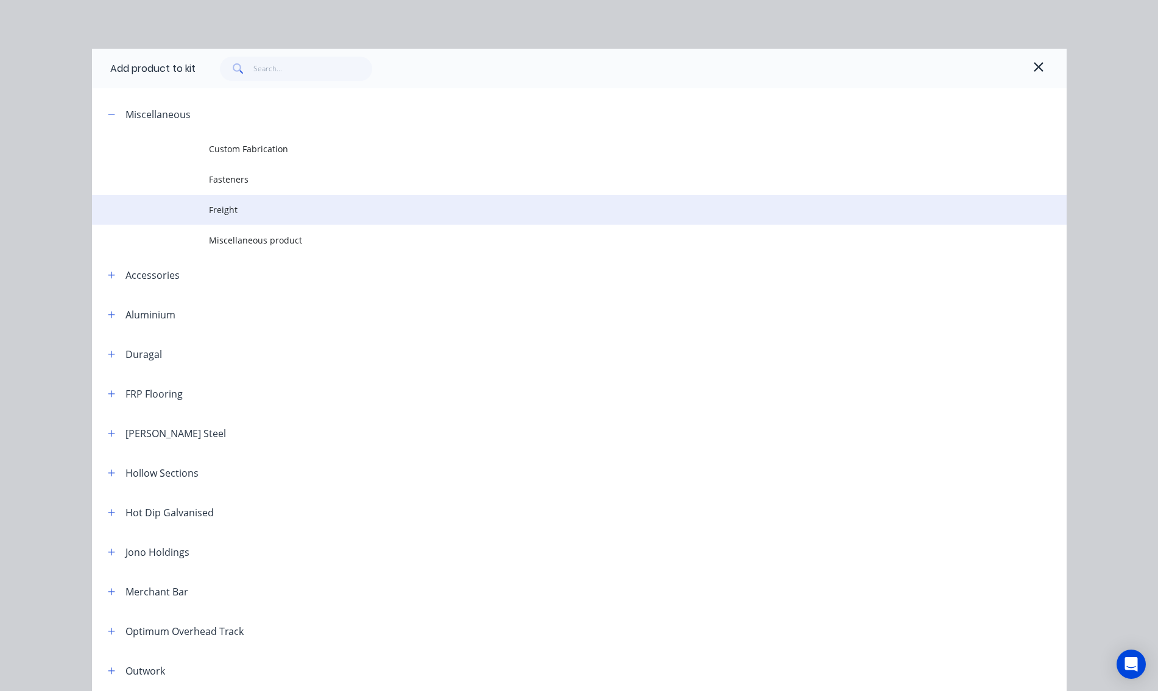
click at [278, 206] on span "Freight" at bounding box center [552, 209] width 686 height 13
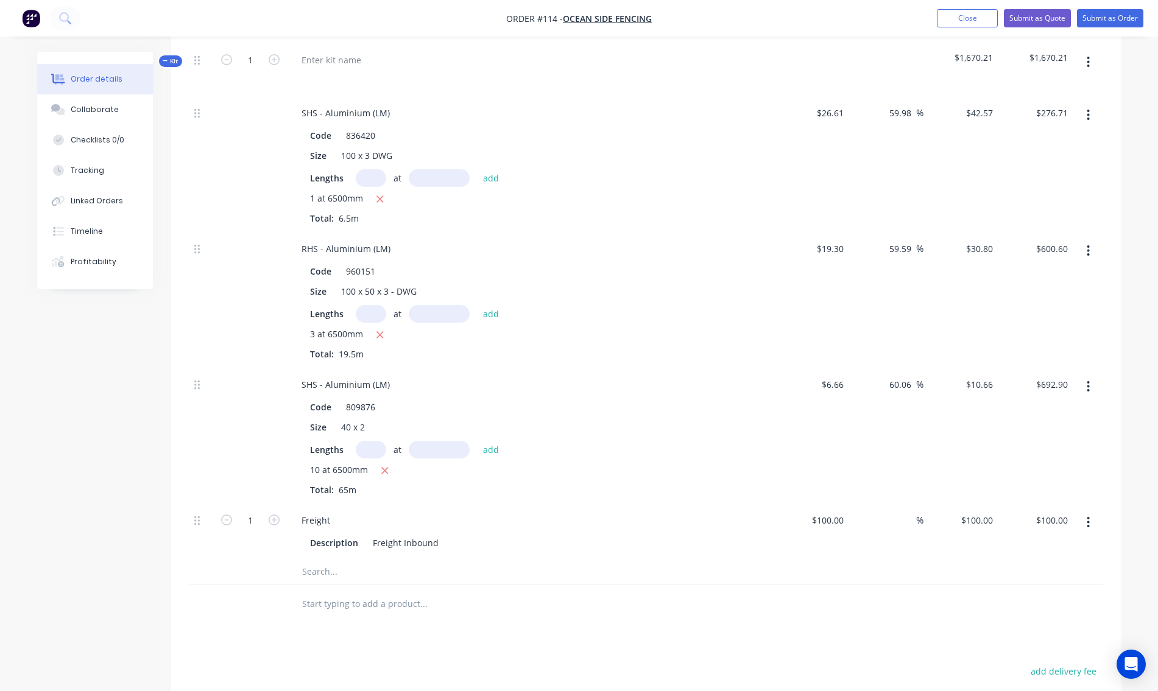
scroll to position [183, 0]
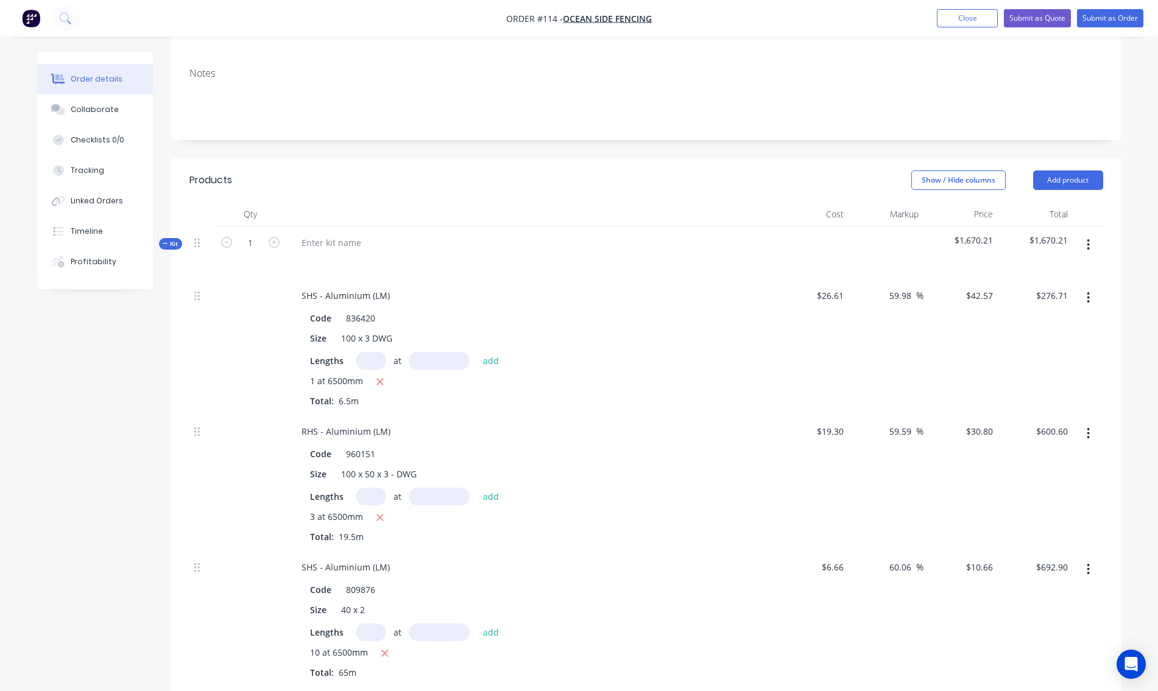
click at [1088, 238] on icon "button" at bounding box center [1087, 244] width 3 height 13
click at [1049, 292] on div "Add product to kit" at bounding box center [1045, 301] width 94 height 18
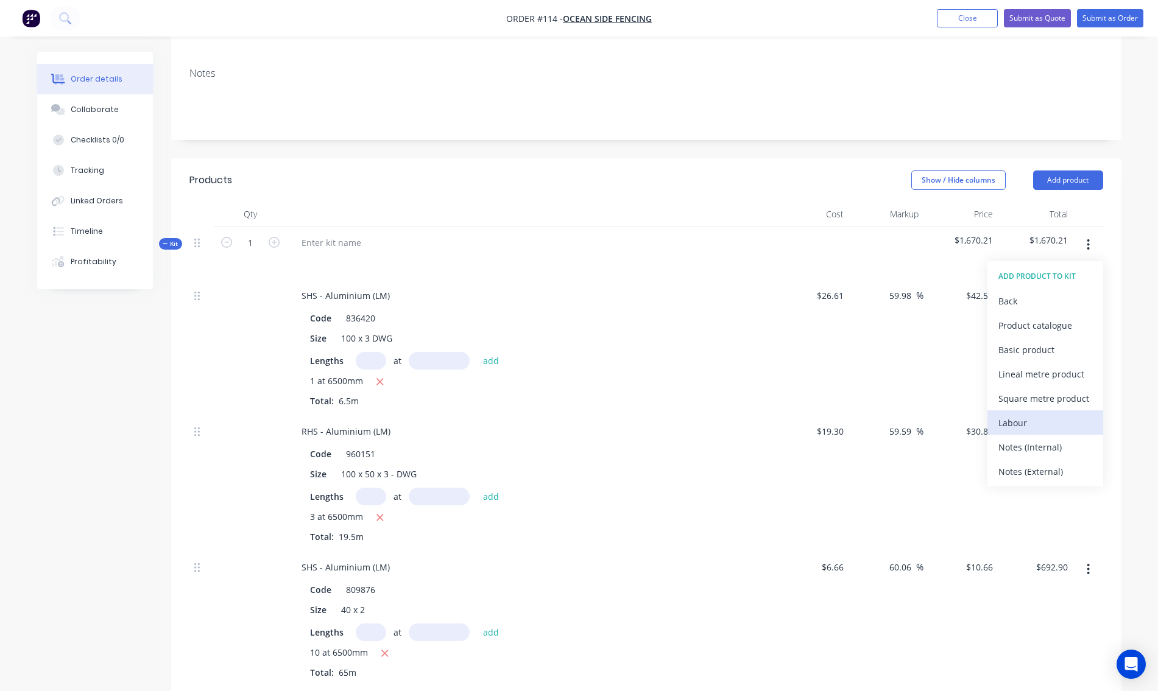
click at [1035, 414] on div "Labour" at bounding box center [1045, 423] width 94 height 18
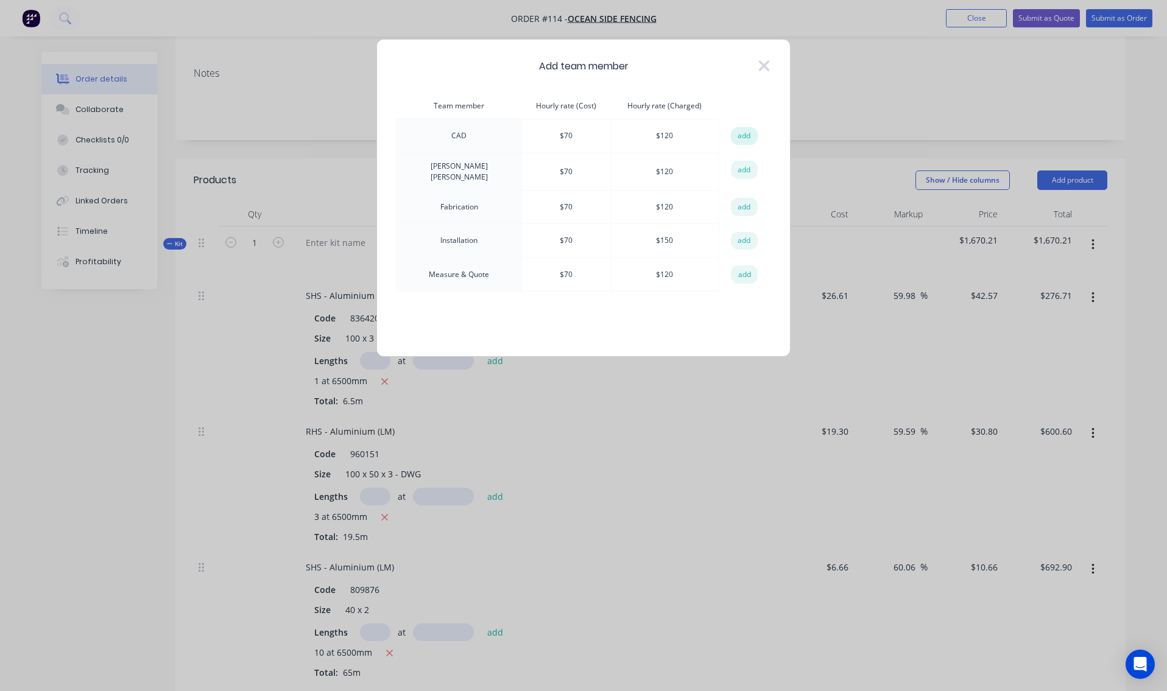
click at [741, 138] on button "add" at bounding box center [744, 136] width 27 height 18
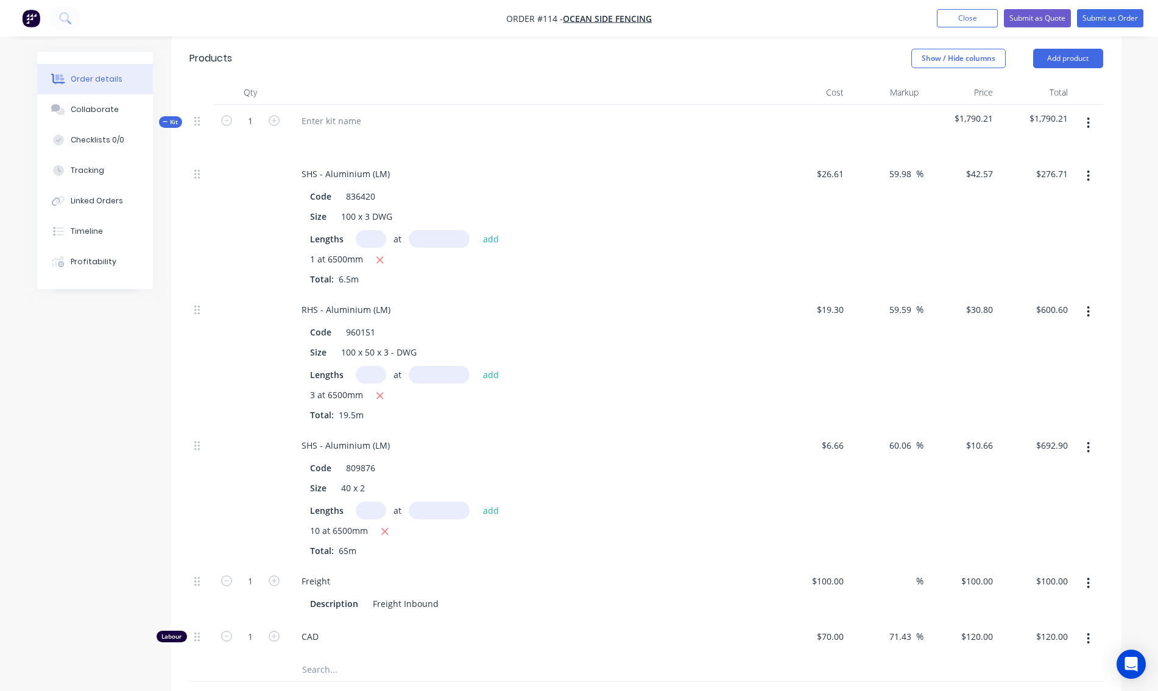
scroll to position [365, 0]
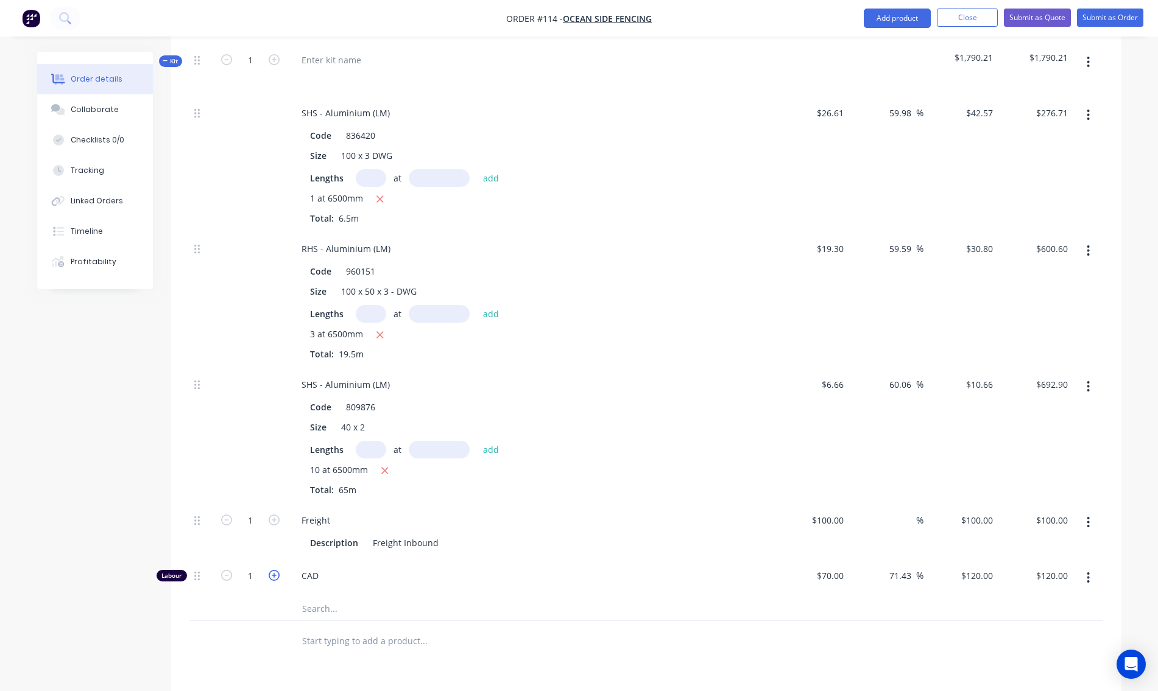
click at [271, 570] on icon "button" at bounding box center [274, 575] width 11 height 11
type input "2"
type input "$240.00"
click at [536, 571] on div "CAD" at bounding box center [530, 578] width 487 height 37
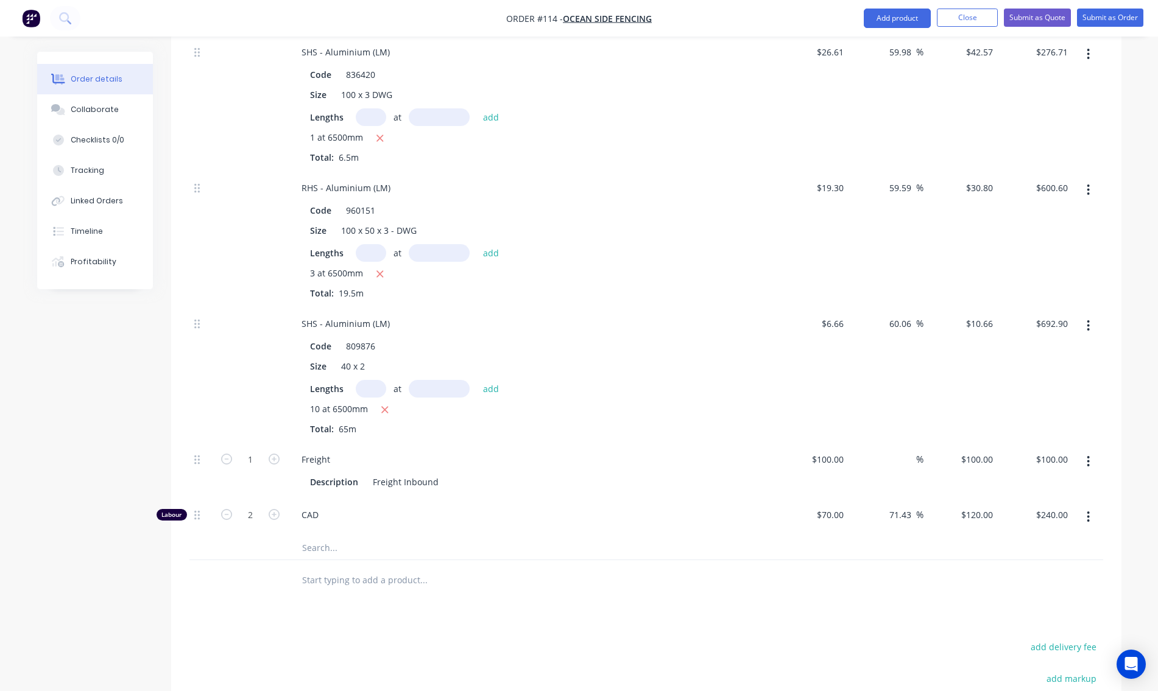
scroll to position [244, 0]
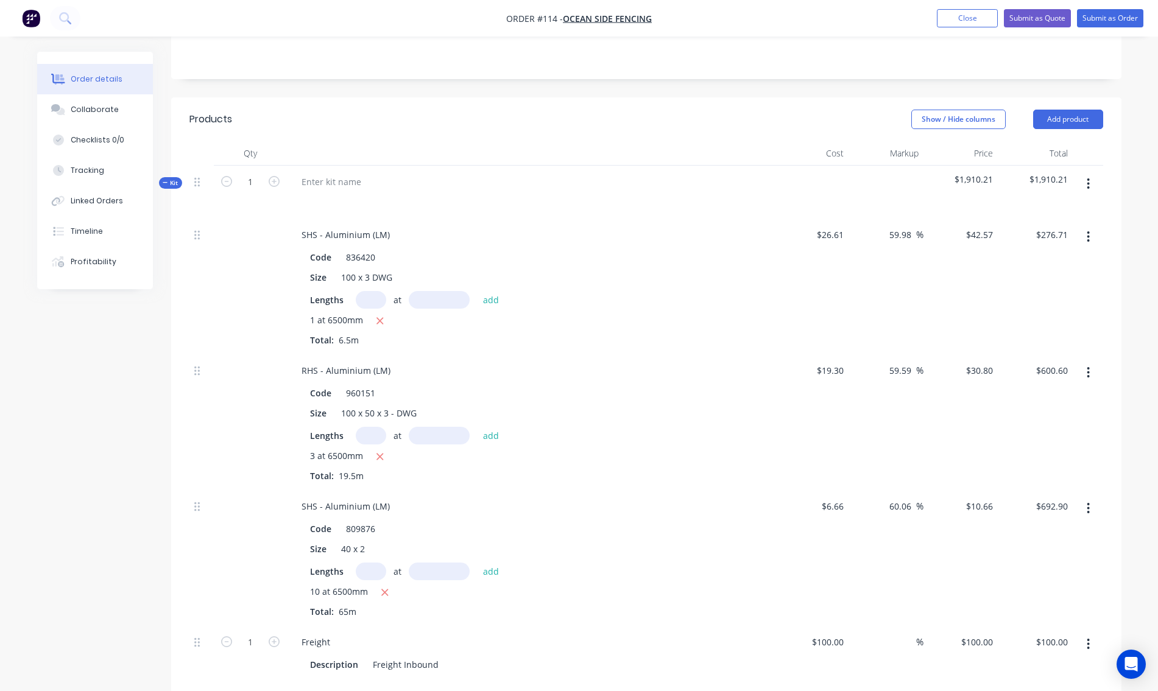
click at [1086, 173] on button "button" at bounding box center [1088, 184] width 29 height 22
click at [1074, 233] on div "Add product to kit" at bounding box center [1045, 240] width 94 height 18
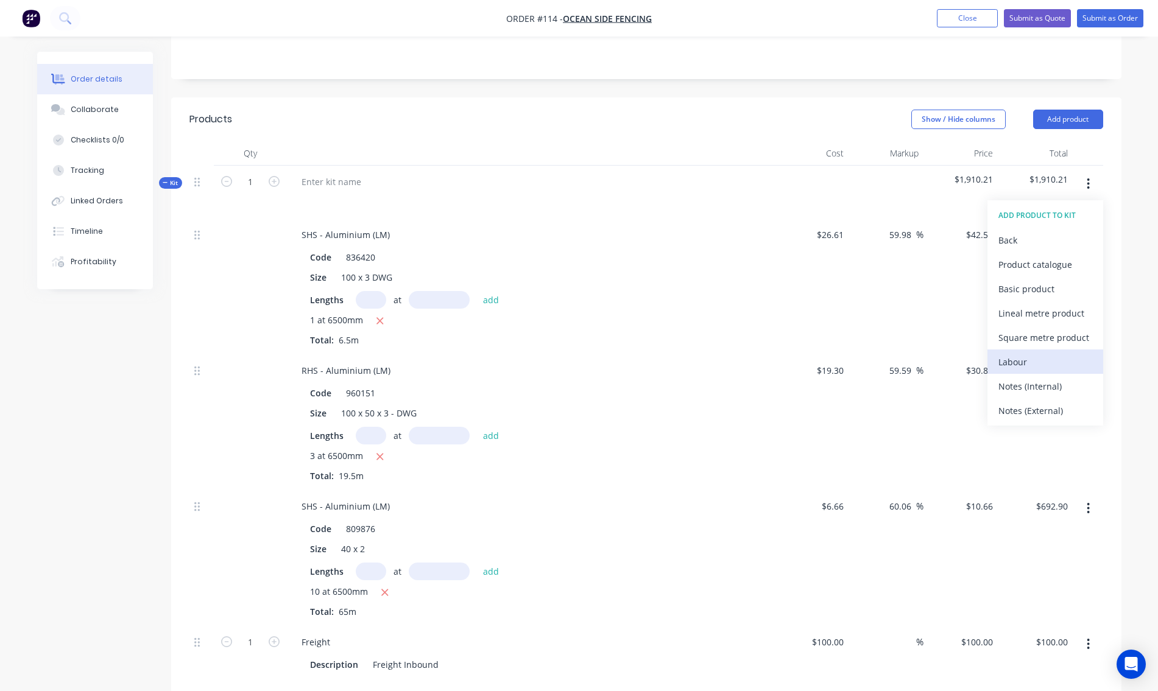
click at [1049, 353] on div "Labour" at bounding box center [1045, 362] width 94 height 18
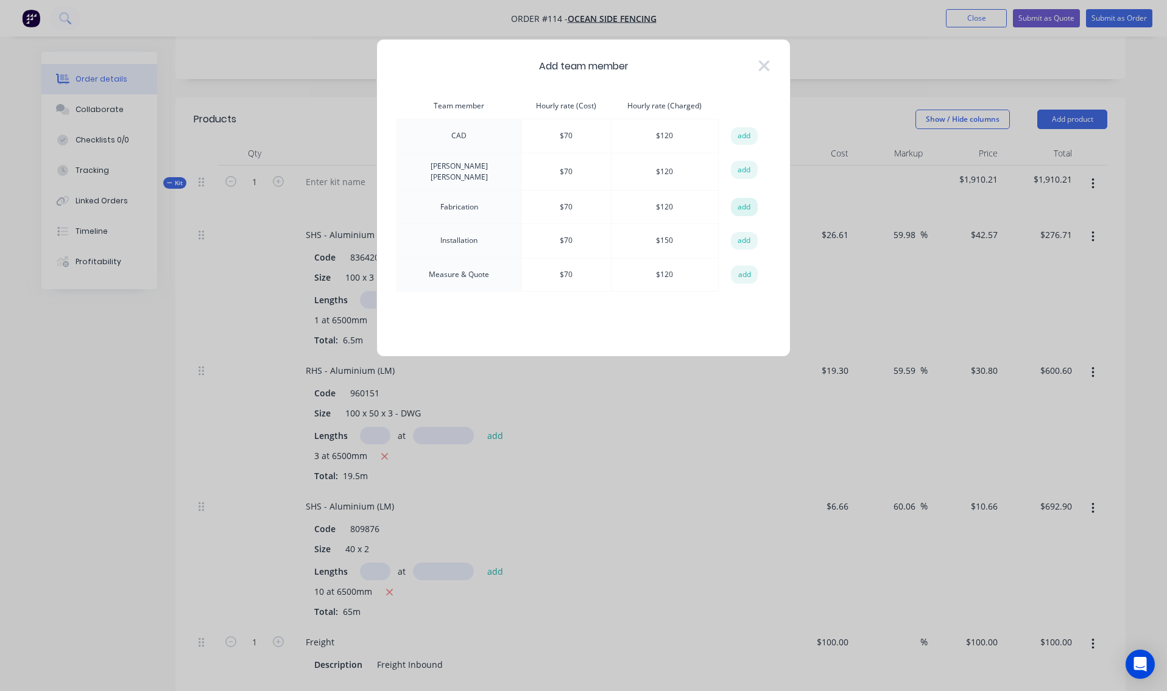
click at [749, 201] on button "add" at bounding box center [744, 207] width 27 height 18
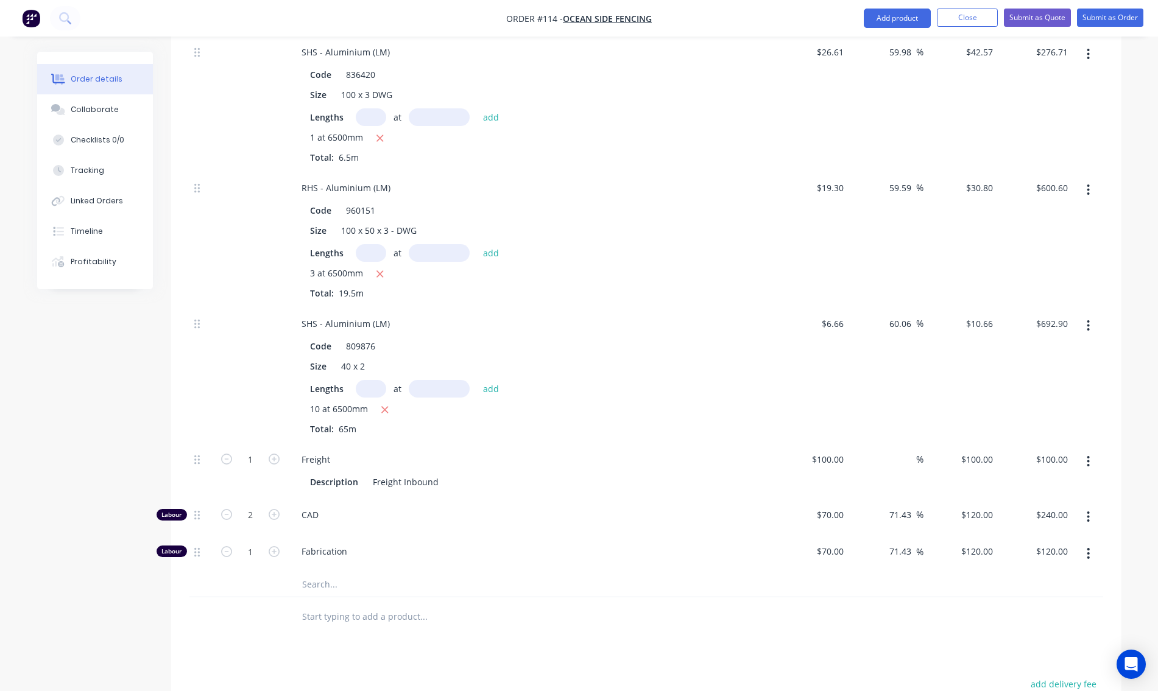
scroll to position [487, 0]
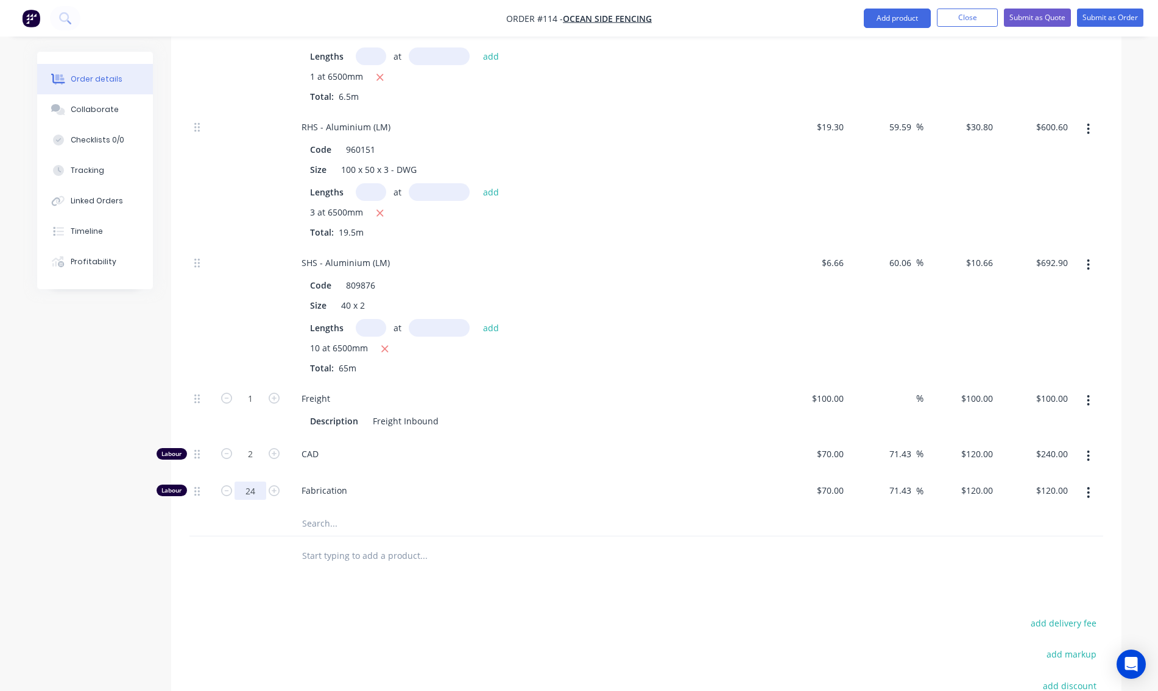
type input "24"
type input "$2,880.00"
click at [474, 512] on input "text" at bounding box center [423, 524] width 244 height 24
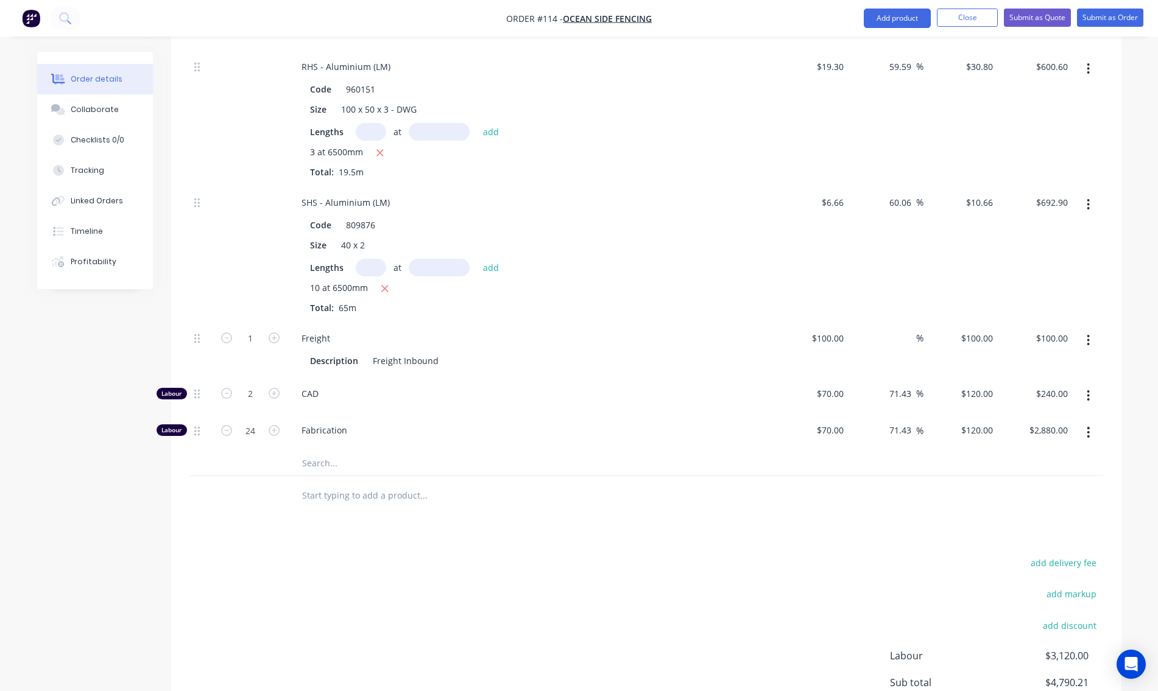
scroll to position [669, 0]
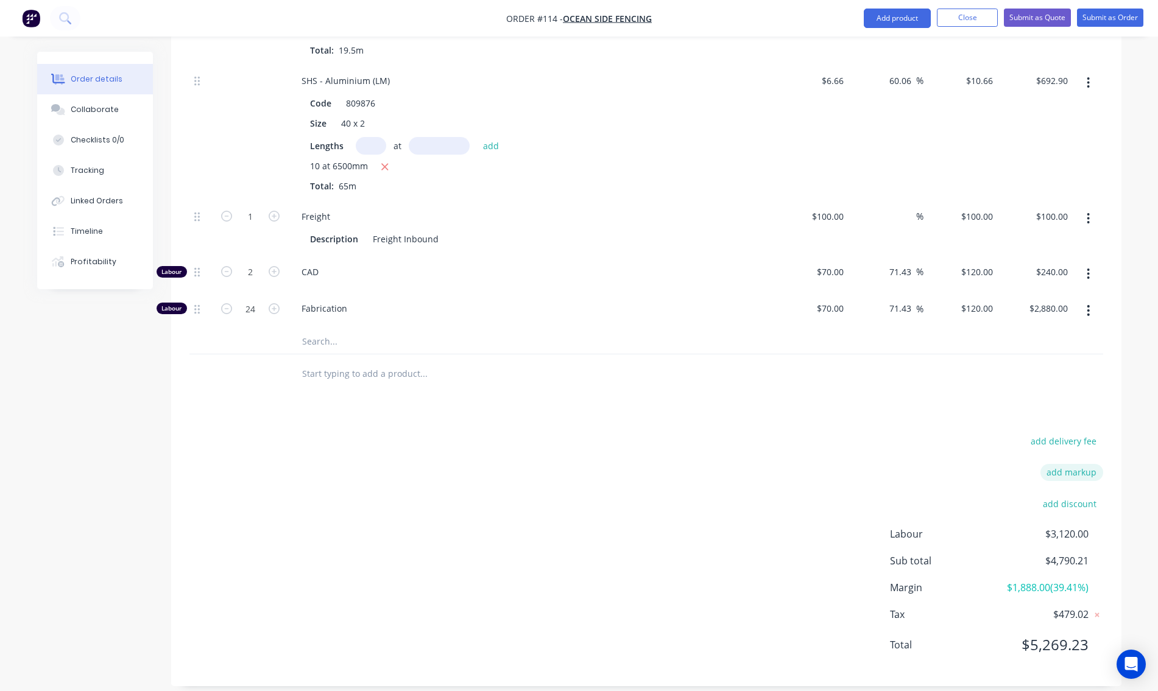
click at [1078, 464] on button "add markup" at bounding box center [1071, 472] width 63 height 16
click at [1060, 467] on input at bounding box center [1055, 476] width 55 height 18
type input "2.5"
click at [989, 467] on input at bounding box center [958, 476] width 111 height 18
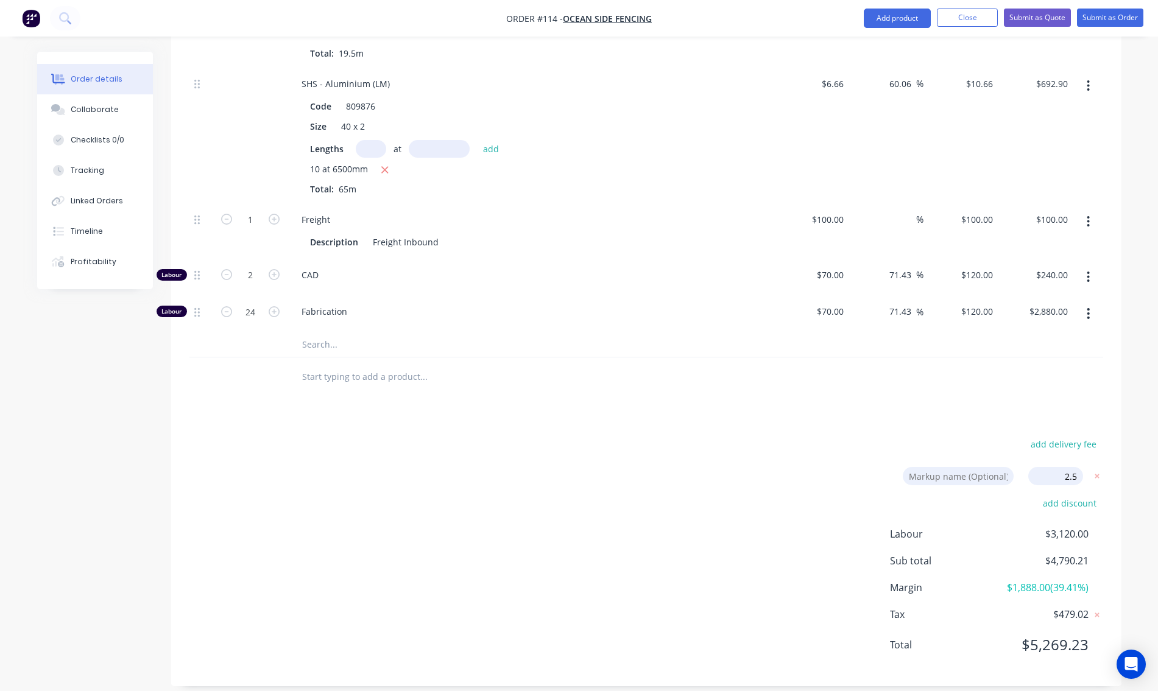
type input "Admin"
type input "63.98"
type input "$43.6342"
type input "$283.62"
type input "63.58"
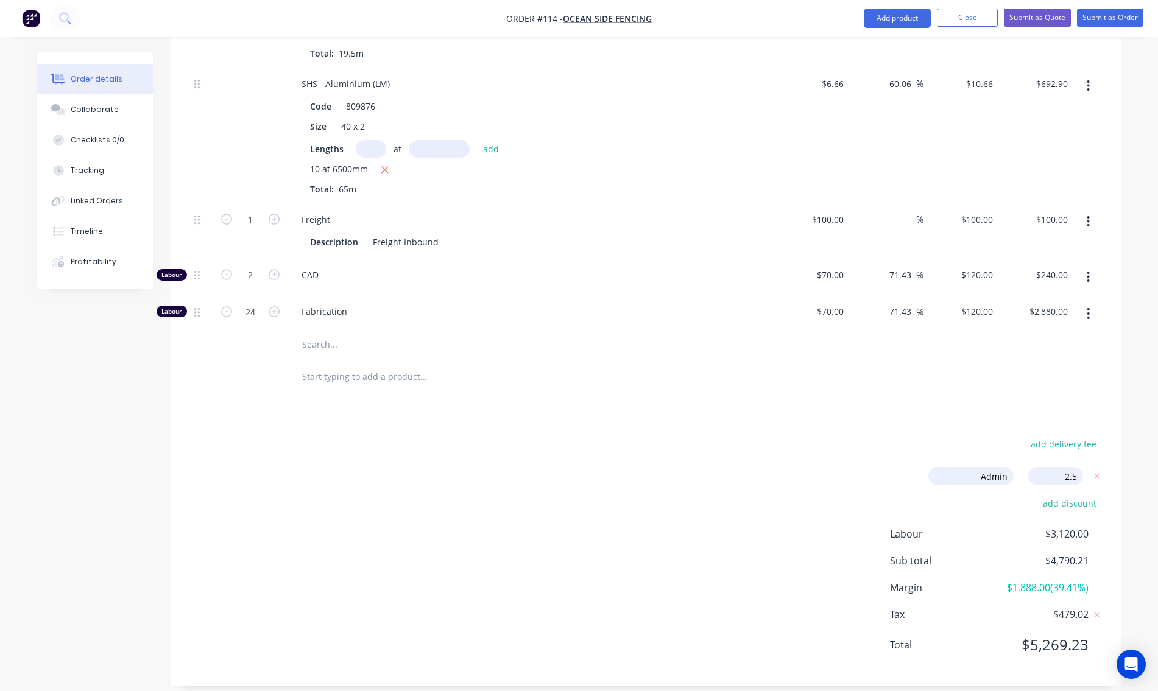
type input "$31.57"
type input "$615.62"
type input "64.06"
type input "$10.9265"
type input "$710.22"
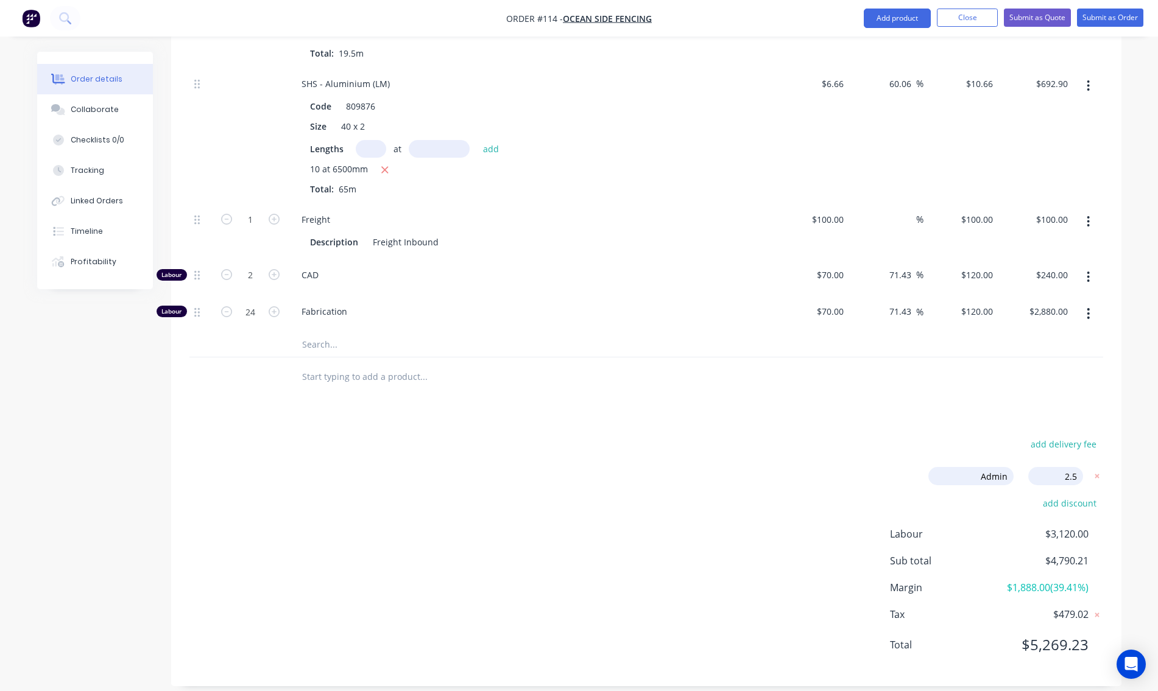
type input "2.5"
type input "$102.50"
type input "75.71"
type input "$123.00"
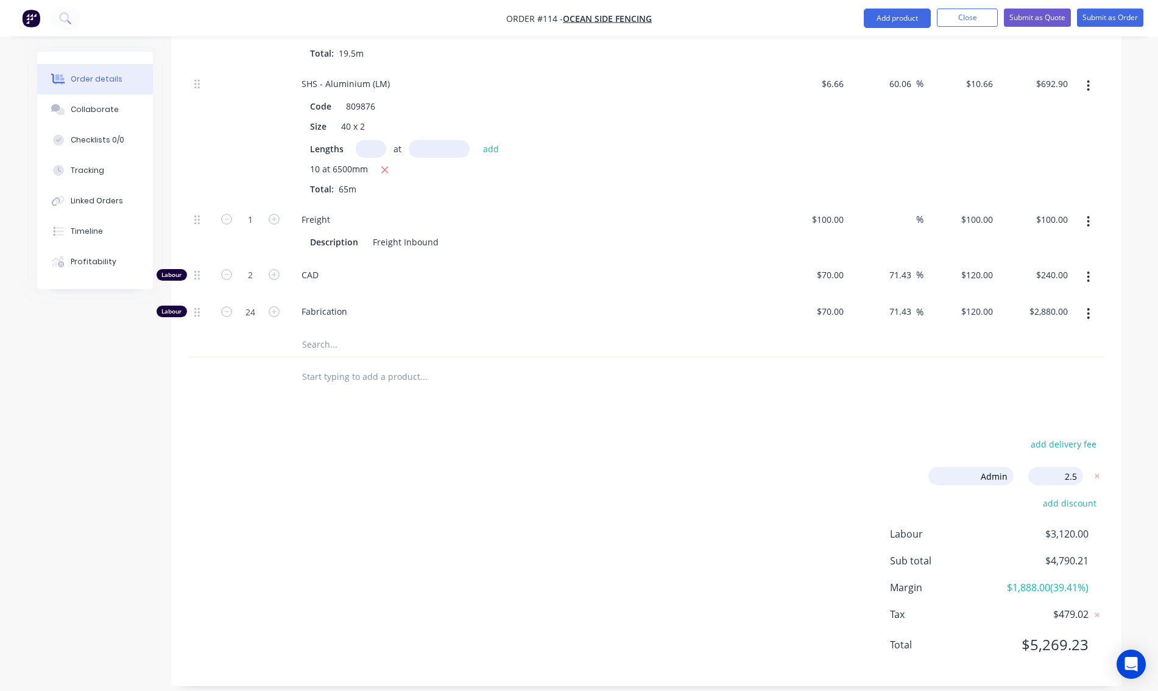
type input "$246.00"
type input "75.71"
type input "$123.00"
type input "$2,952.00"
click at [857, 479] on div "Order details Collaborate Checklists 0/0 Tracking Linked Orders Timeline Profit…" at bounding box center [579, 45] width 1108 height 1319
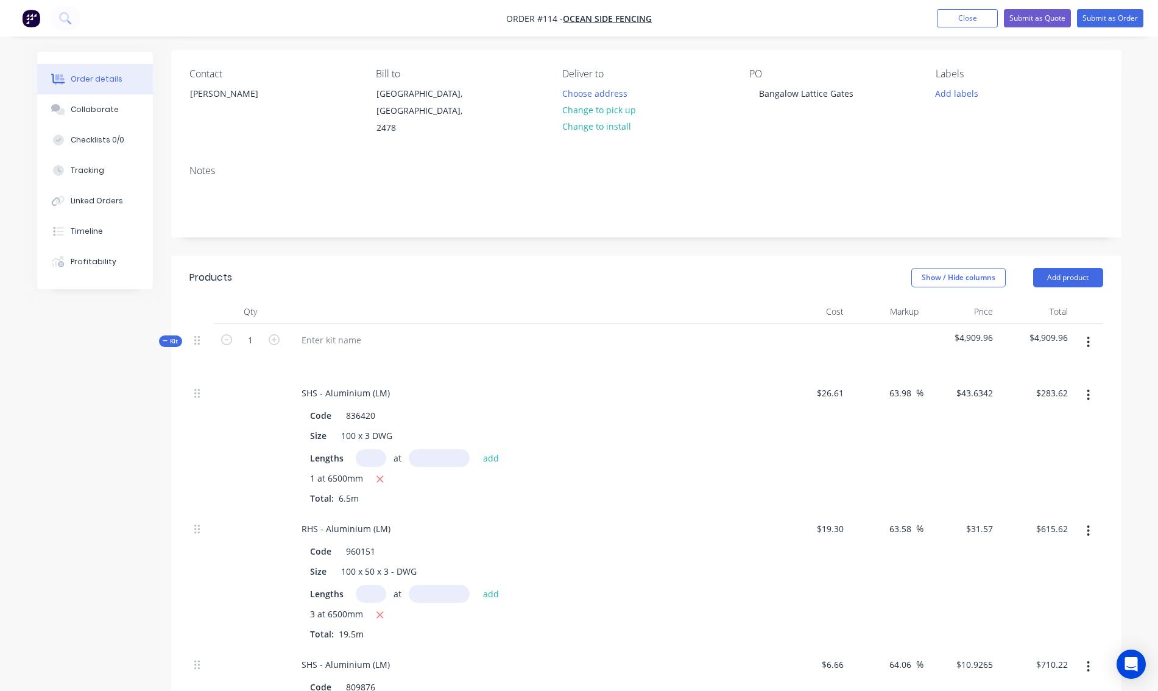
scroll to position [0, 0]
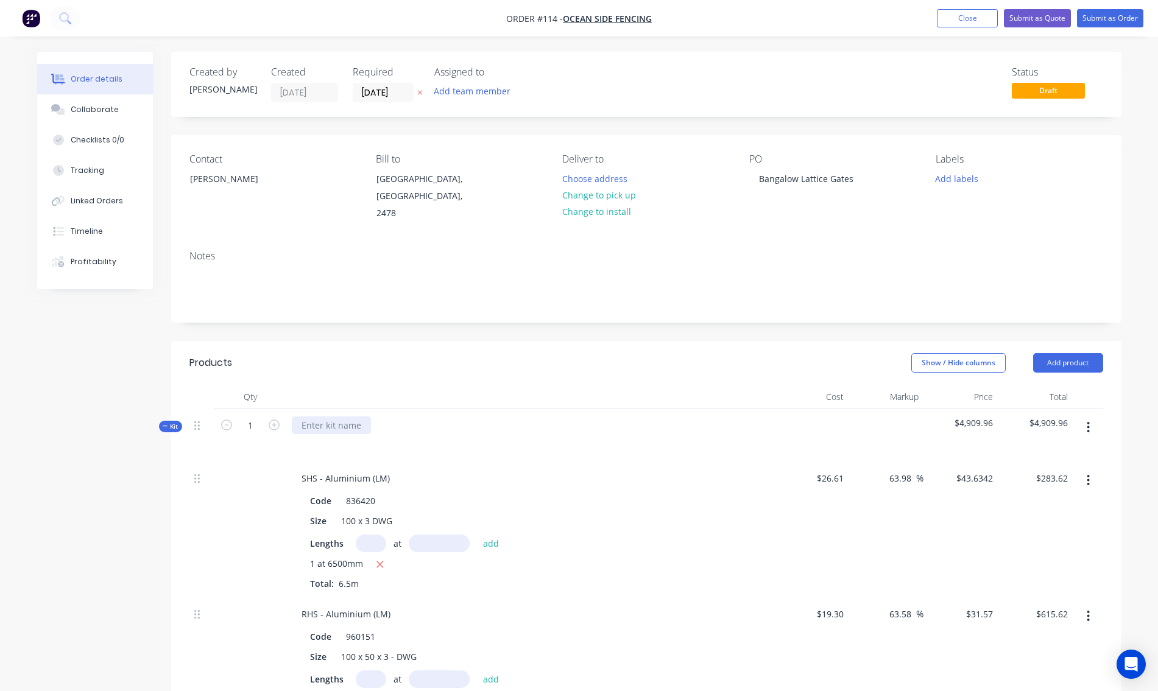
click at [342, 417] on div at bounding box center [331, 426] width 79 height 18
click at [410, 436] on div at bounding box center [530, 443] width 477 height 18
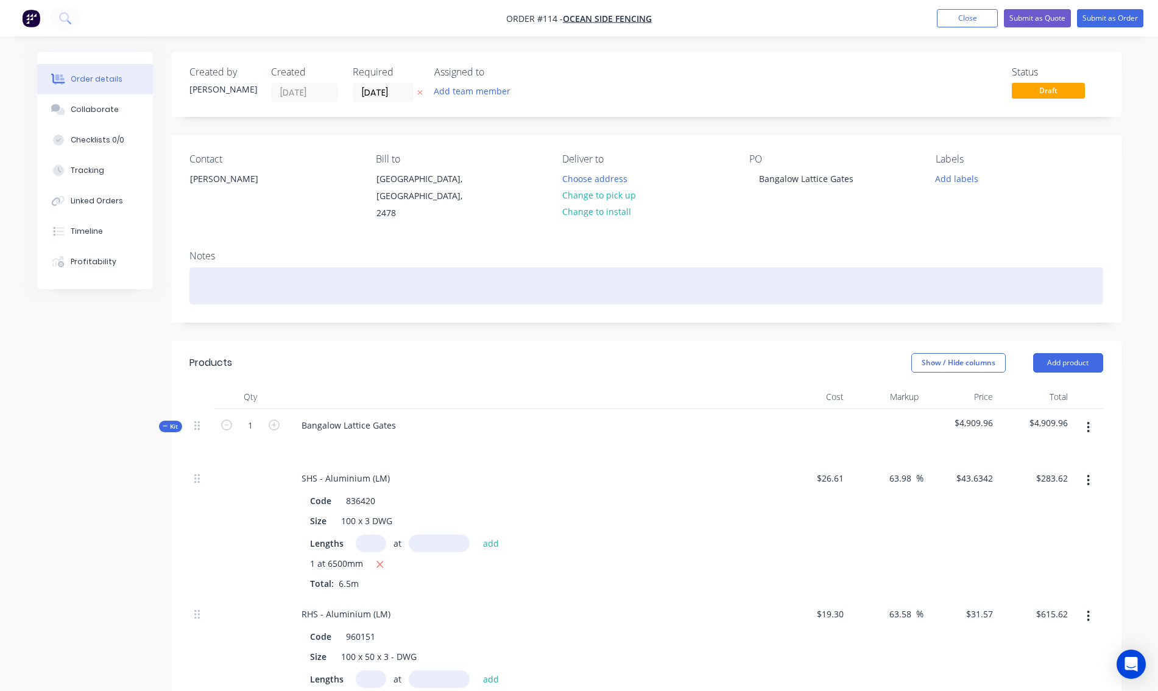
click at [763, 278] on div at bounding box center [646, 285] width 914 height 37
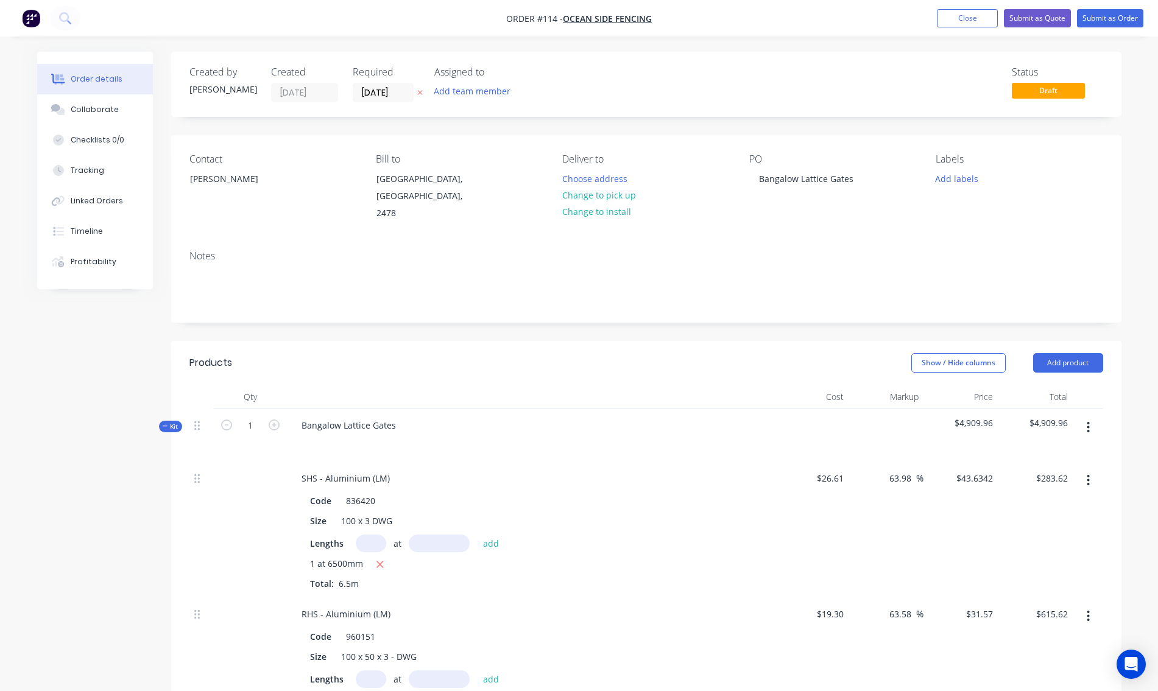
click at [779, 241] on div "Notes" at bounding box center [646, 282] width 950 height 82
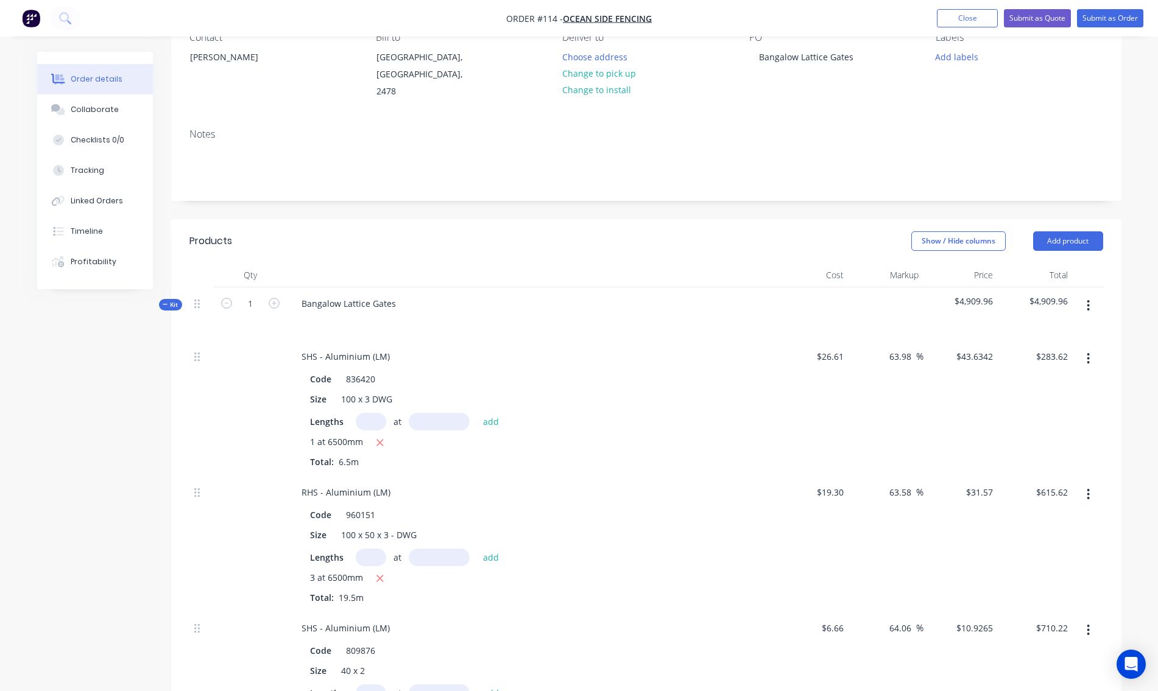
scroll to position [61, 0]
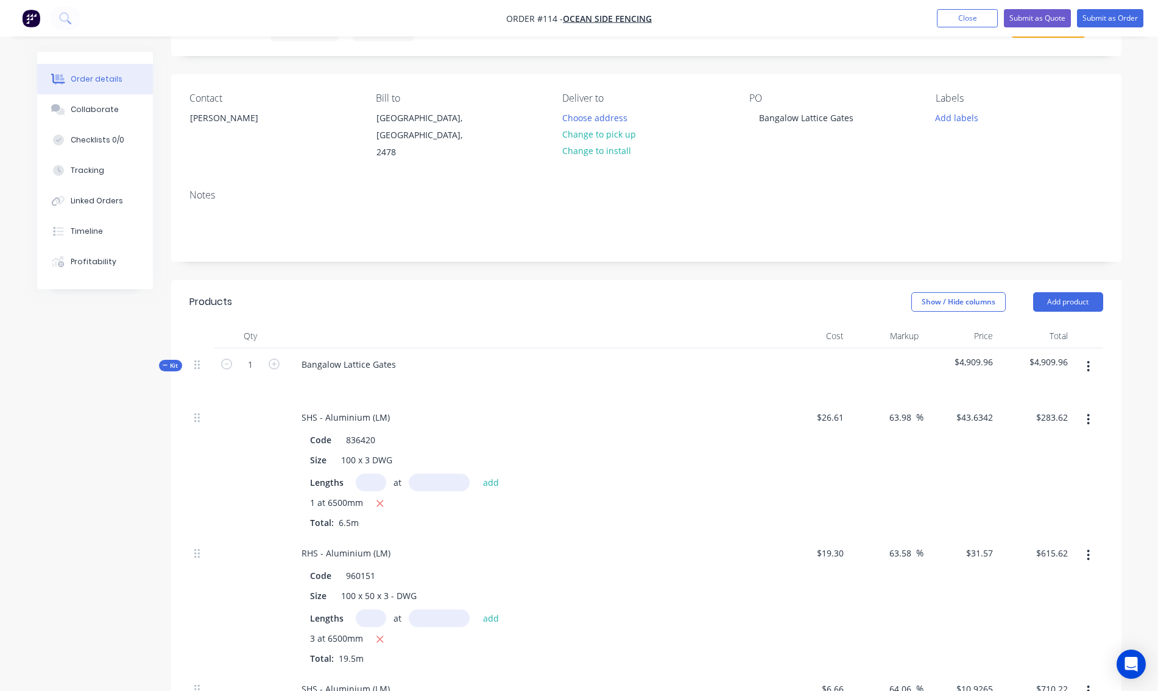
click at [1090, 356] on button "button" at bounding box center [1088, 367] width 29 height 22
click at [1049, 414] on div "Add product to kit" at bounding box center [1045, 423] width 94 height 18
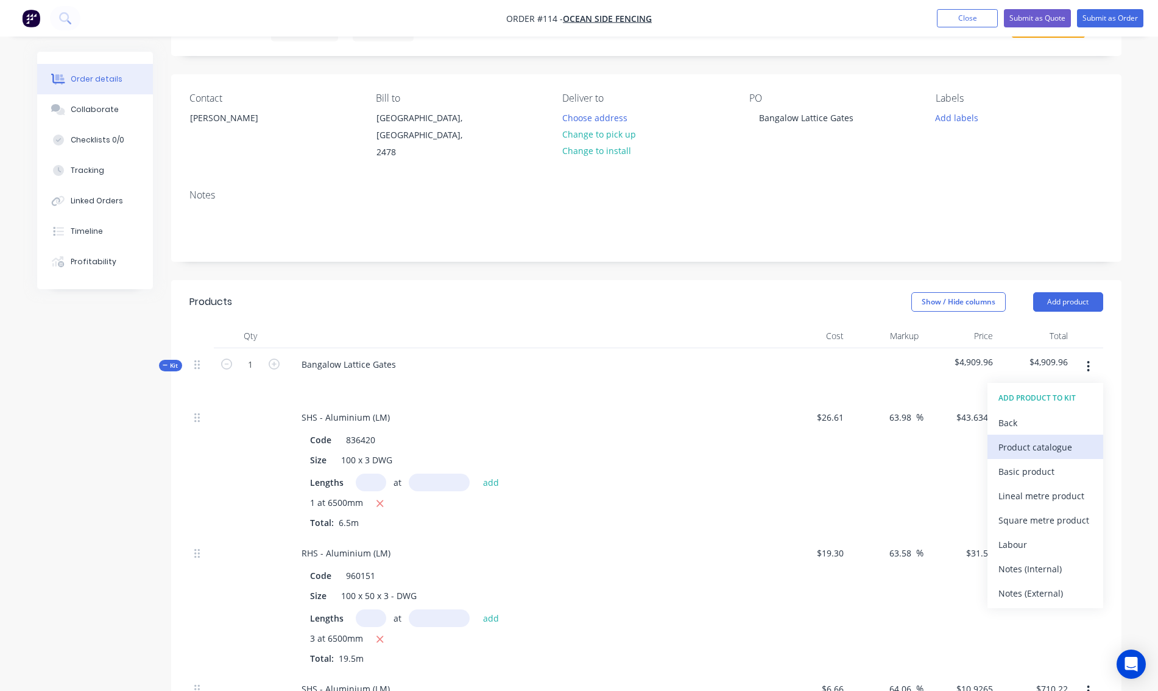
click at [1038, 438] on div "Product catalogue" at bounding box center [1045, 447] width 94 height 18
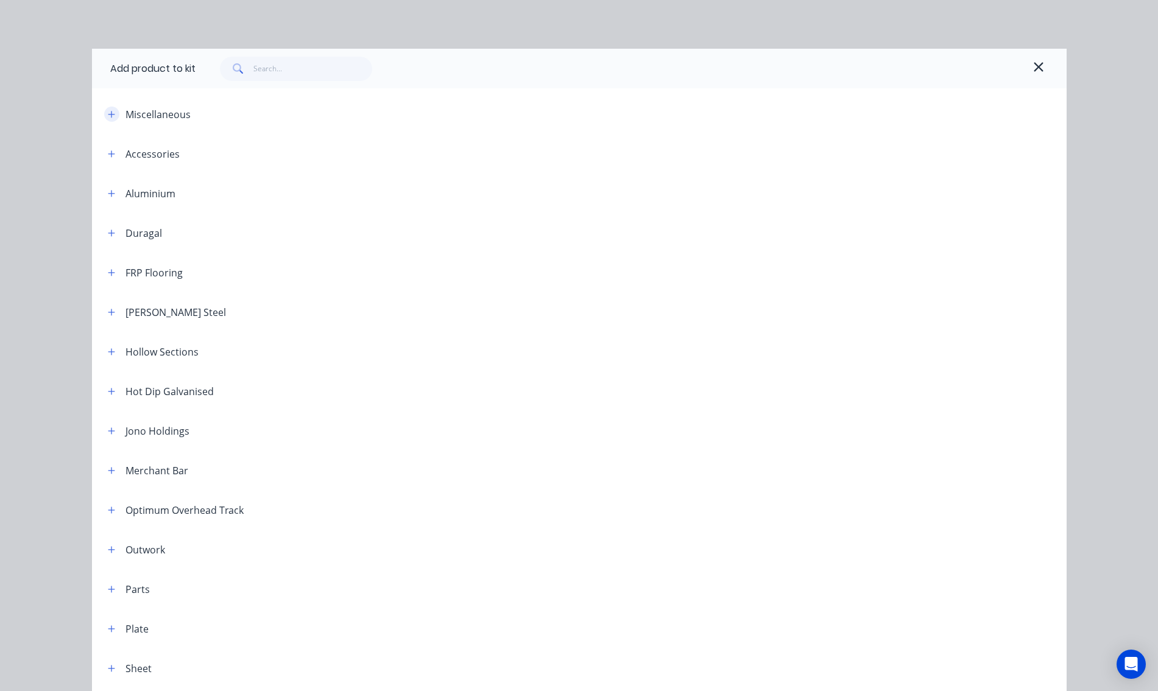
click at [108, 118] on icon "button" at bounding box center [111, 114] width 7 height 9
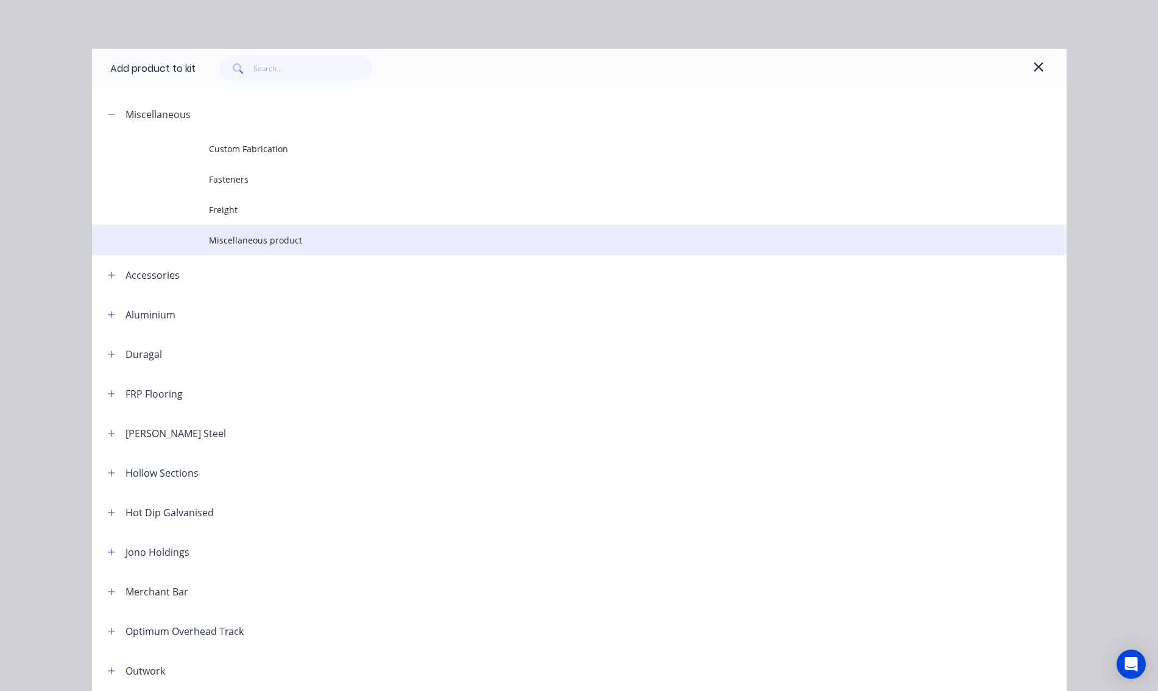
click at [222, 244] on span "Miscellaneous product" at bounding box center [552, 240] width 686 height 13
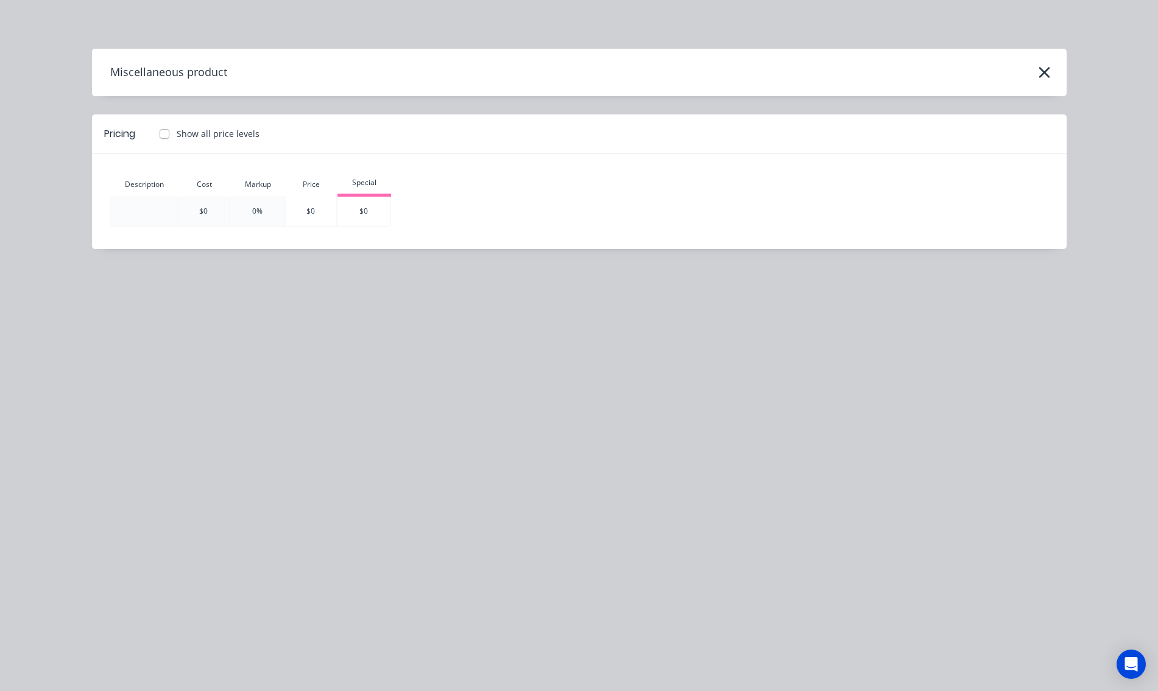
click at [138, 213] on div at bounding box center [144, 211] width 66 height 29
drag, startPoint x: 124, startPoint y: 209, endPoint x: 186, endPoint y: 209, distance: 62.1
click at [186, 209] on tr "$0 0% $0 $0" at bounding box center [250, 212] width 281 height 30
click at [1047, 77] on icon "button" at bounding box center [1044, 72] width 13 height 17
click at [1044, 77] on icon "button" at bounding box center [1044, 72] width 13 height 17
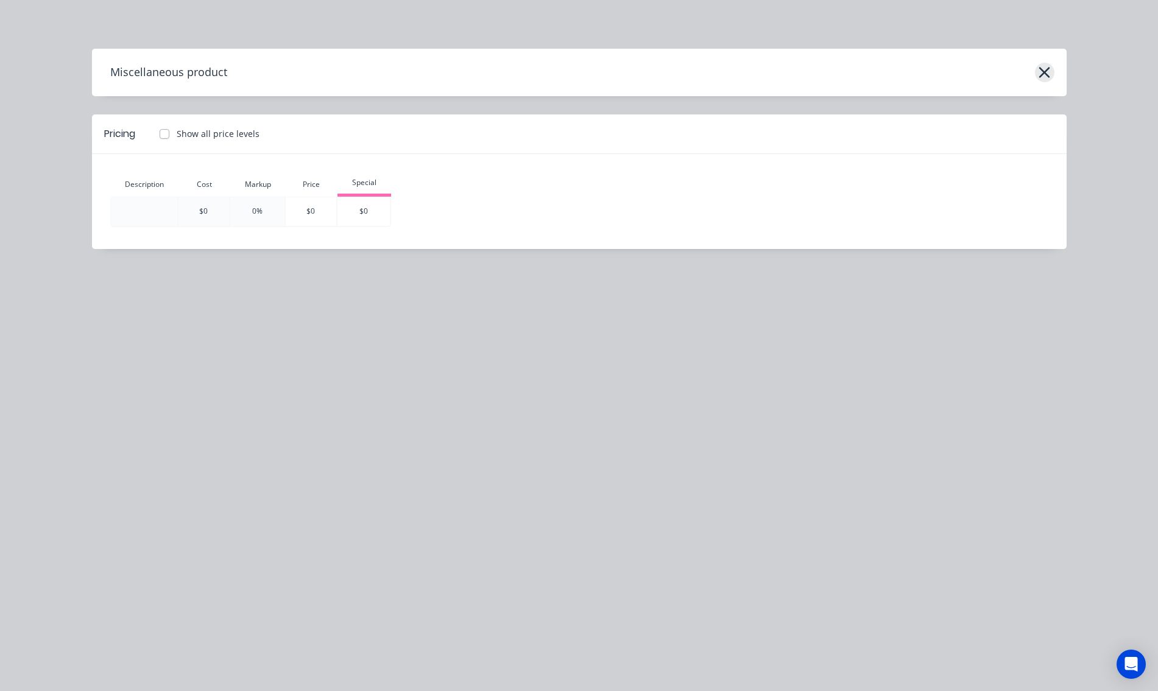
click at [1043, 70] on icon "button" at bounding box center [1044, 72] width 11 height 11
click at [1043, 69] on icon "button" at bounding box center [1044, 72] width 13 height 17
click at [1048, 69] on icon "button" at bounding box center [1044, 72] width 11 height 11
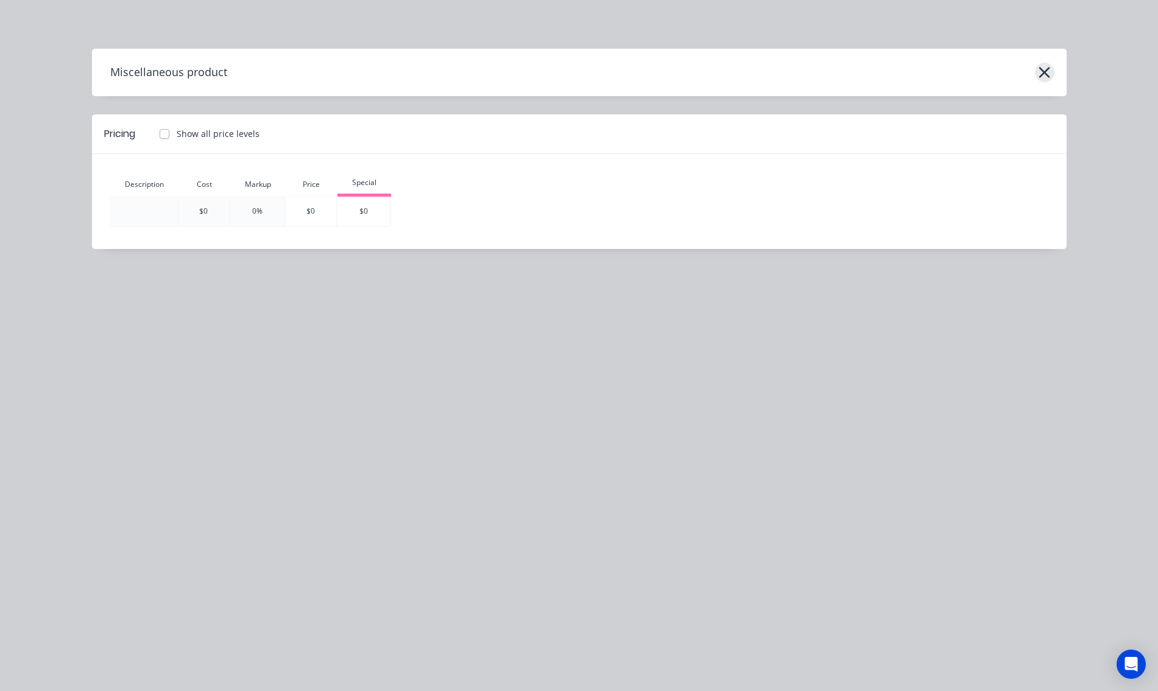
click at [1043, 69] on icon "button" at bounding box center [1044, 72] width 13 height 17
click at [1041, 69] on icon "button" at bounding box center [1044, 72] width 11 height 11
click at [1041, 71] on icon "button" at bounding box center [1044, 72] width 13 height 17
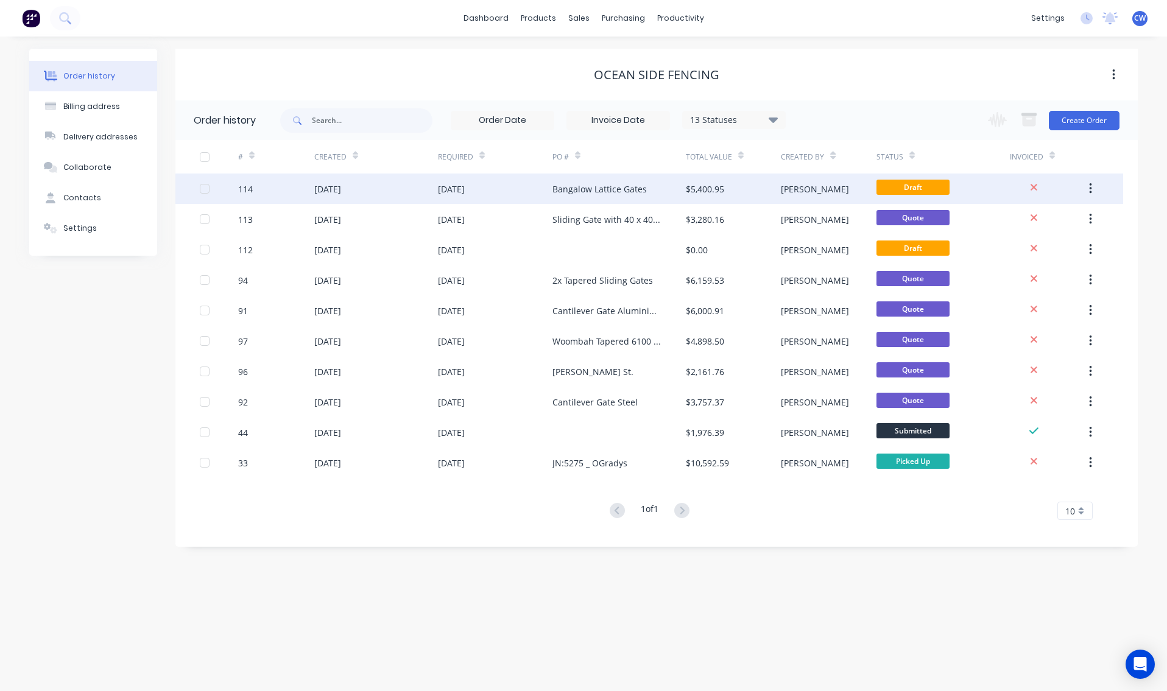
click at [637, 188] on div "Bangalow Lattice Gates" at bounding box center [599, 189] width 94 height 13
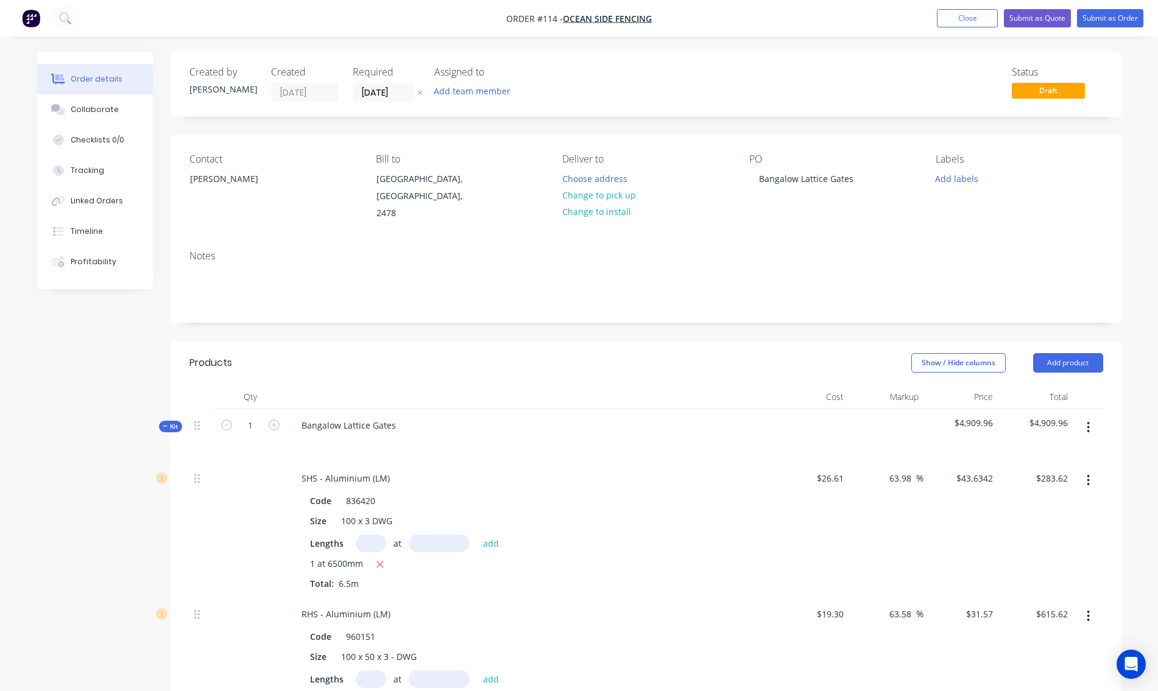
click at [1086, 421] on icon "button" at bounding box center [1087, 427] width 3 height 13
click at [1020, 475] on div "Add product to kit" at bounding box center [1045, 484] width 94 height 18
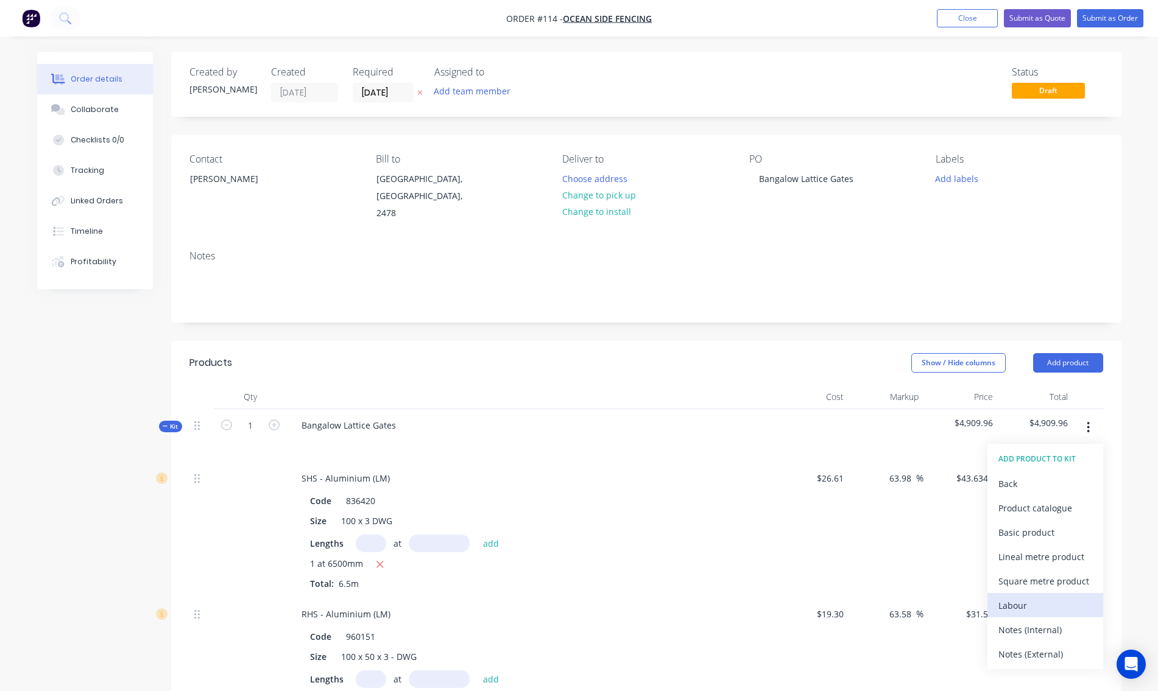
click at [1021, 597] on div "Labour" at bounding box center [1045, 606] width 94 height 18
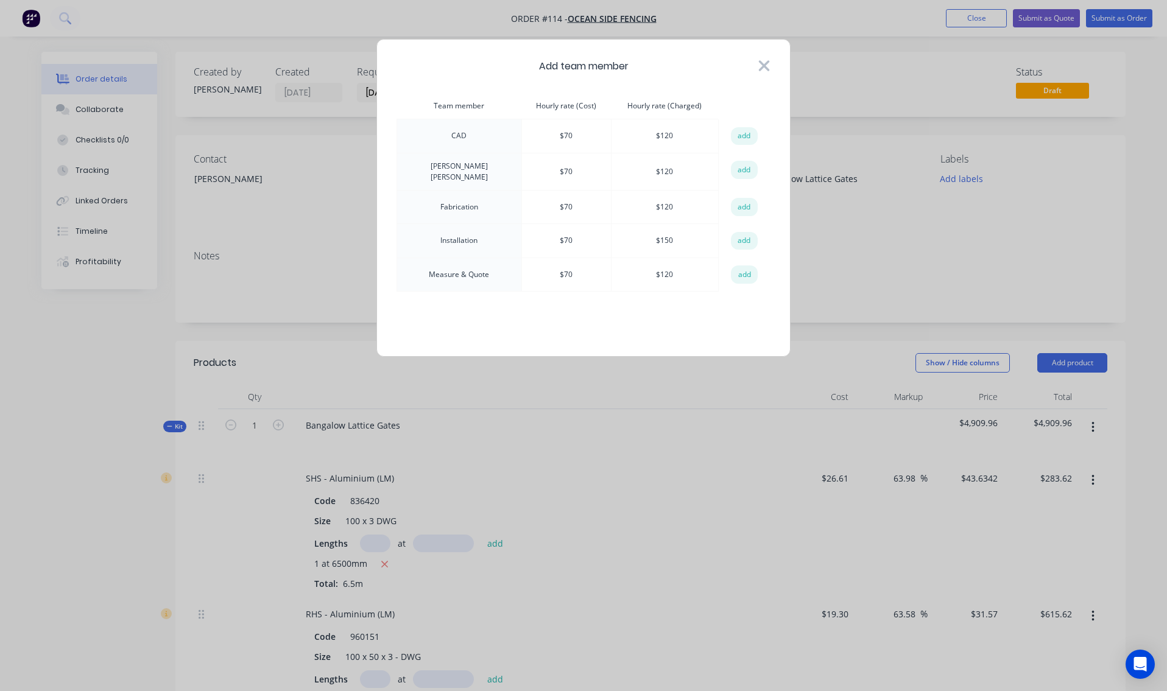
click at [767, 59] on icon at bounding box center [764, 65] width 13 height 17
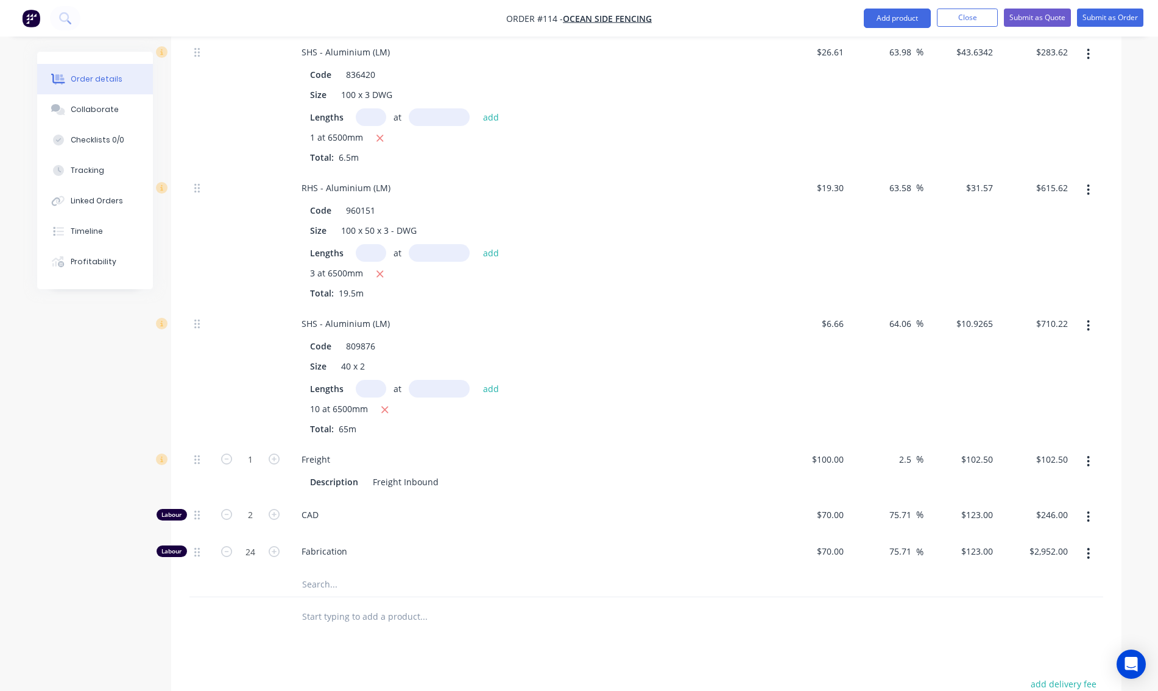
scroll to position [609, 0]
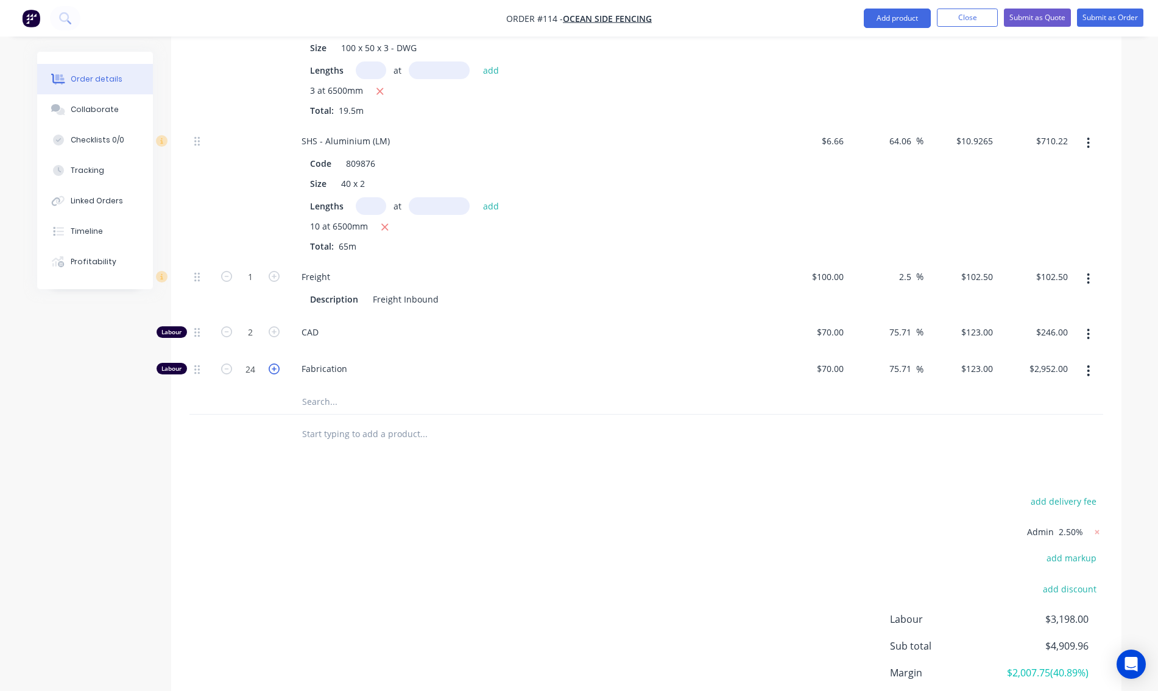
click at [276, 364] on icon "button" at bounding box center [274, 369] width 11 height 11
type input "25"
type input "$3,075.00"
click at [276, 364] on icon "button" at bounding box center [274, 369] width 11 height 11
type input "26"
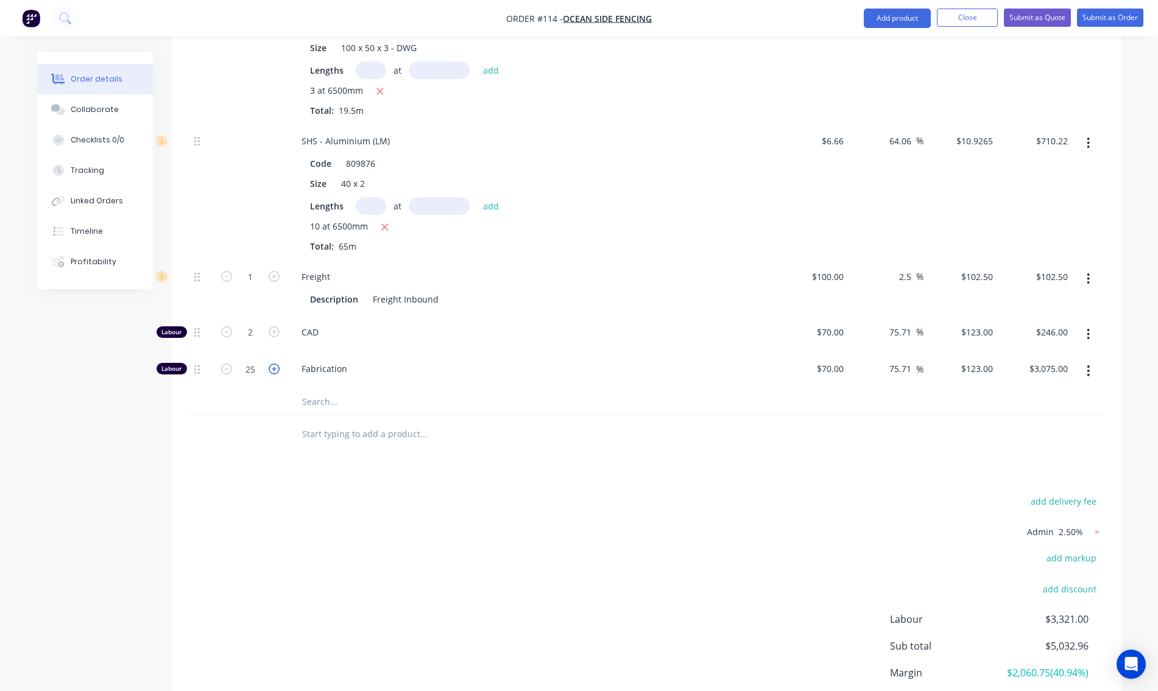
type input "$3,198.00"
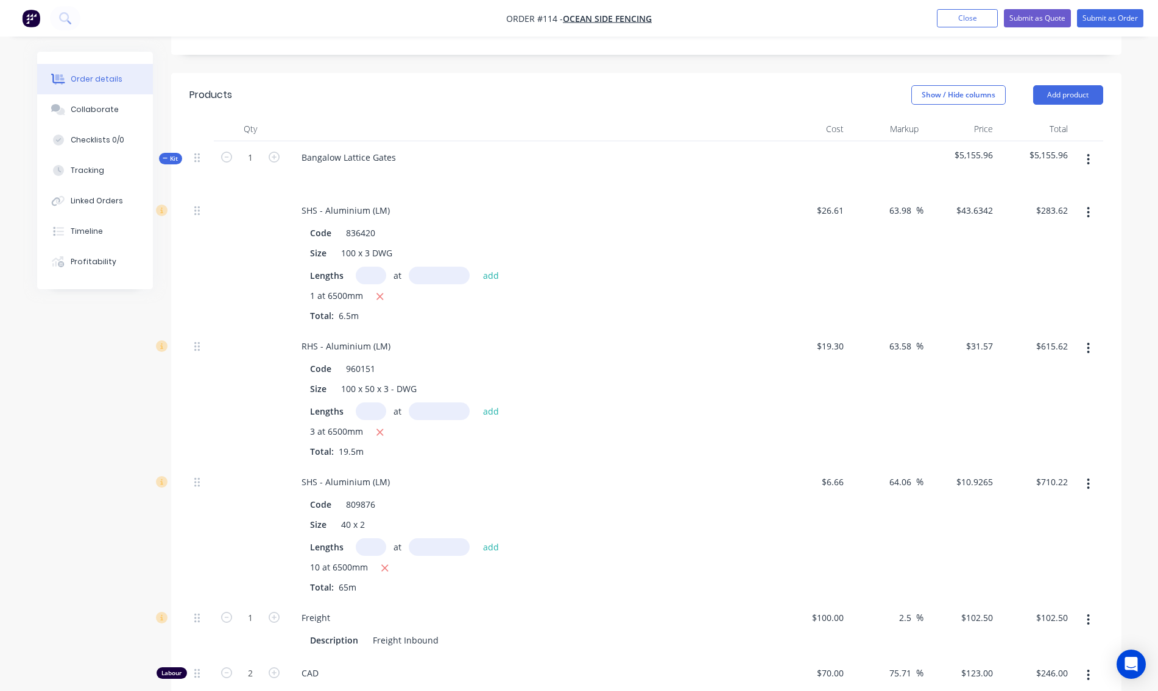
scroll to position [146, 0]
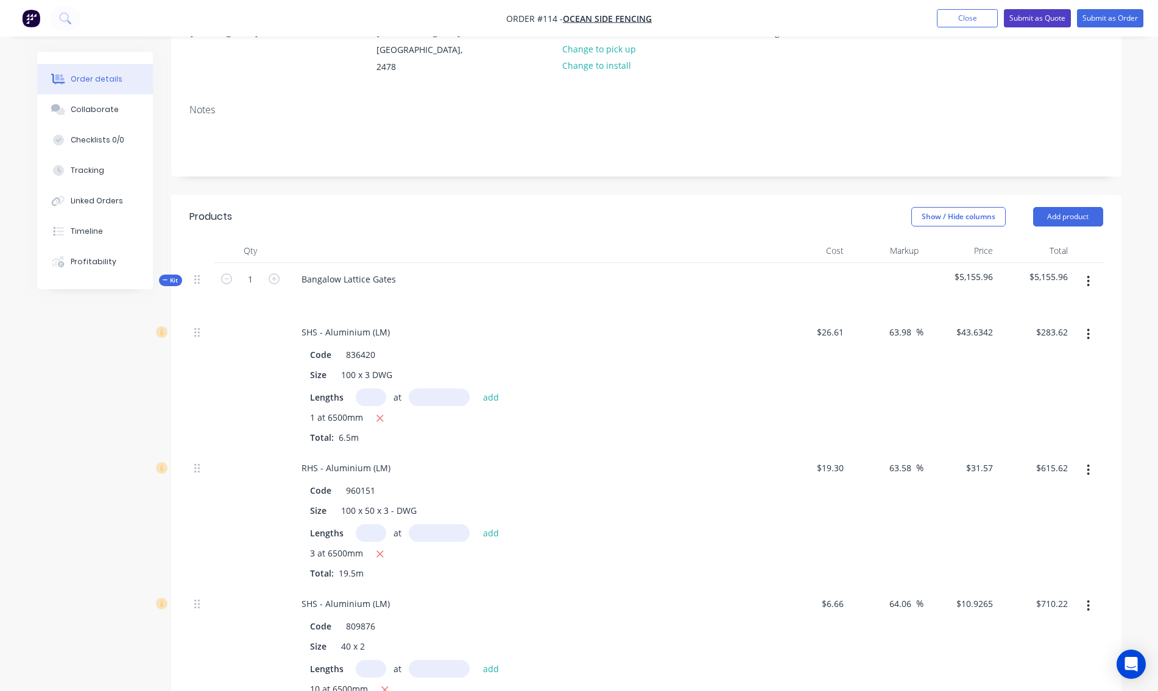
click at [1046, 14] on button "Submit as Quote" at bounding box center [1037, 18] width 67 height 18
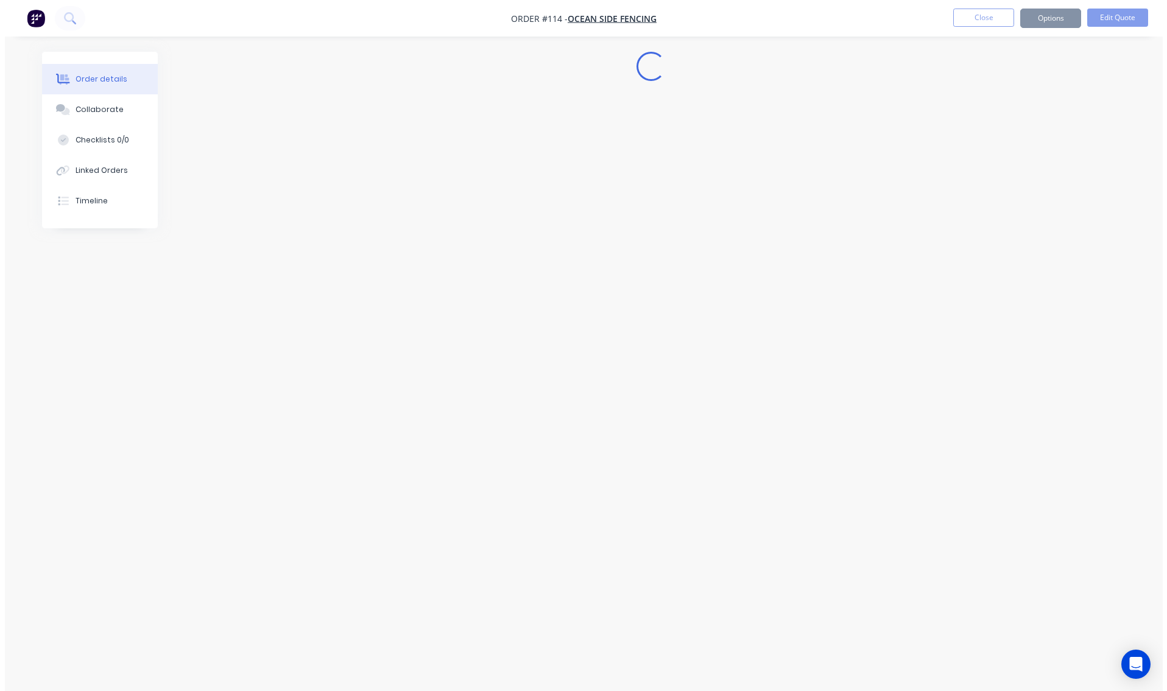
scroll to position [0, 0]
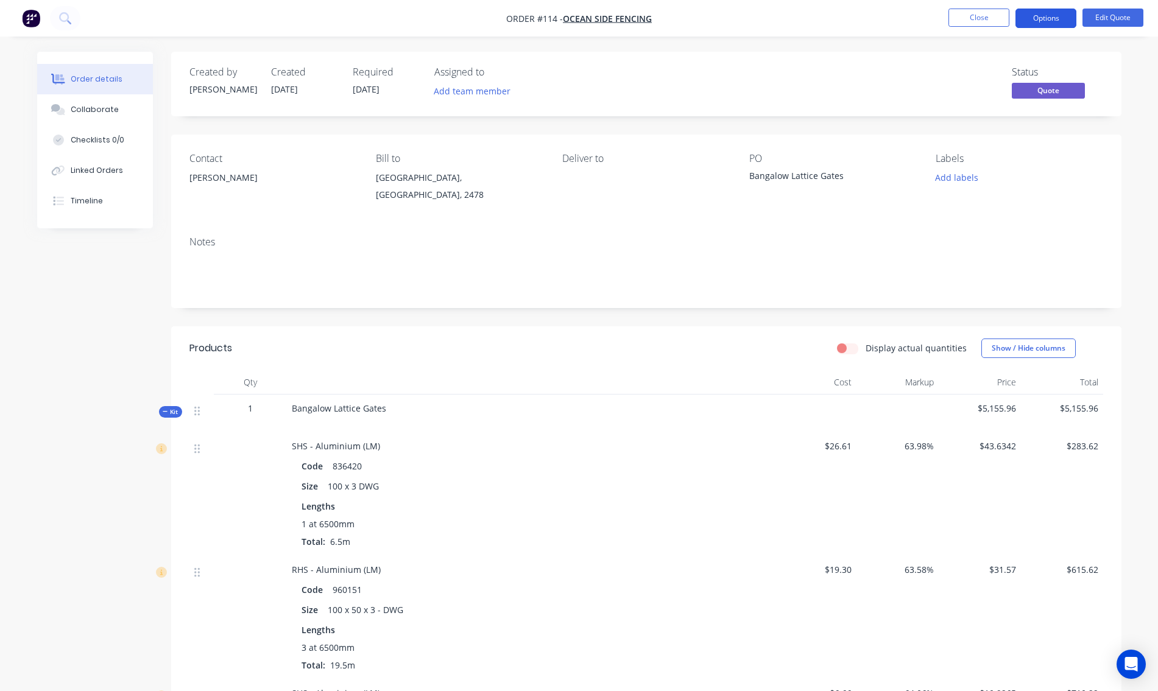
click at [1052, 16] on button "Options" at bounding box center [1045, 18] width 61 height 19
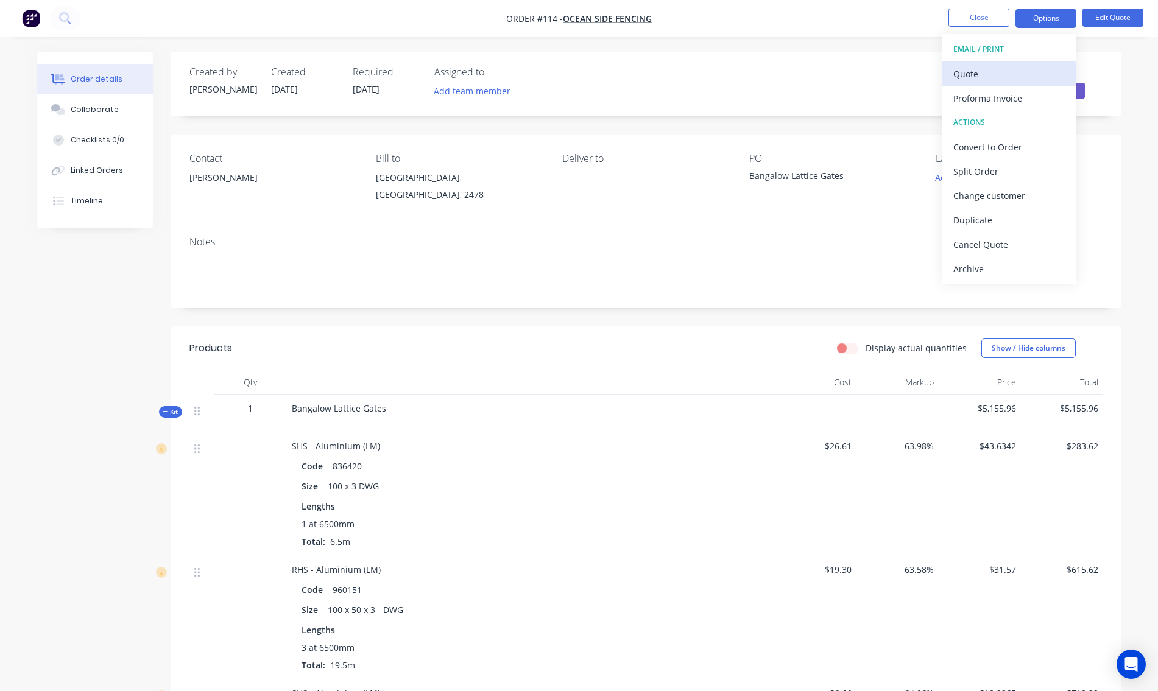
click at [998, 77] on div "Quote" at bounding box center [1009, 74] width 112 height 18
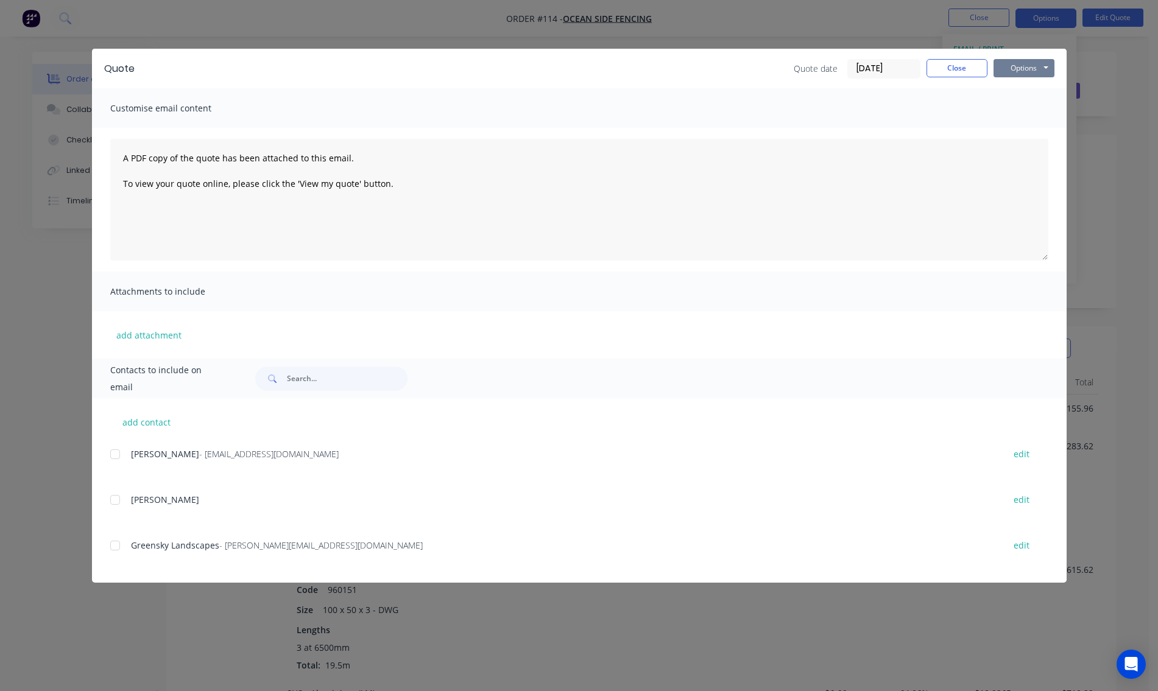
click at [1016, 65] on button "Options" at bounding box center [1023, 68] width 61 height 18
click at [1016, 110] on button "Print" at bounding box center [1032, 110] width 78 height 20
